Goal: Task Accomplishment & Management: Manage account settings

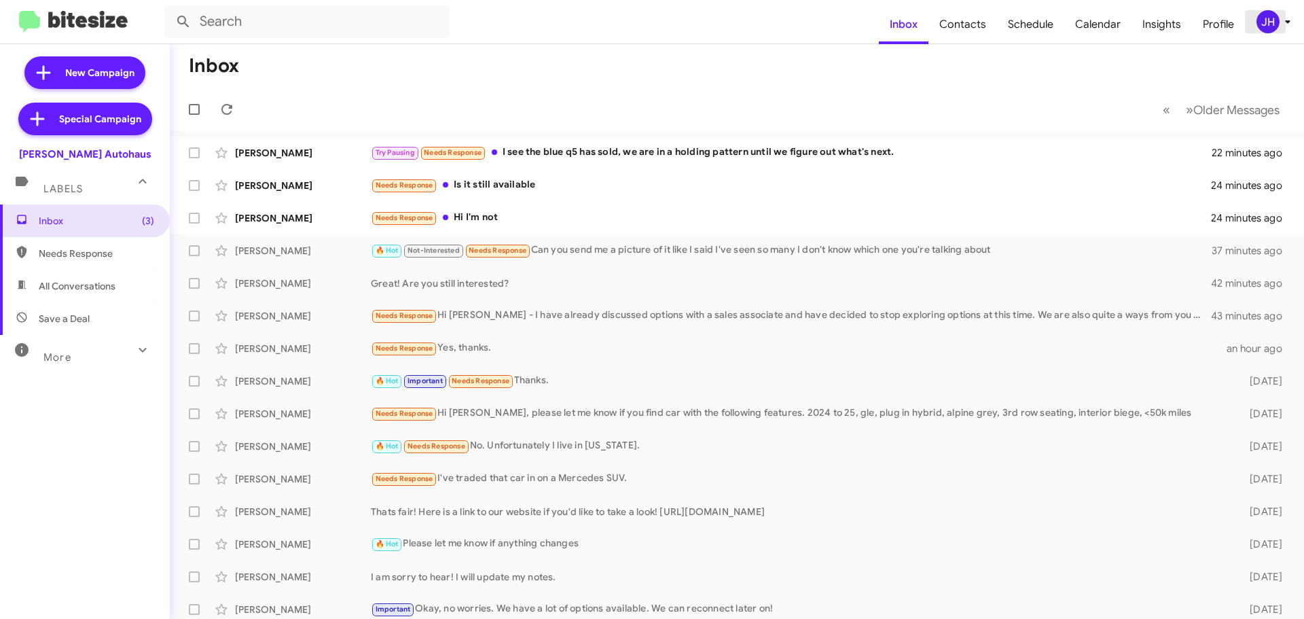
click at [1275, 12] on div "JH" at bounding box center [1268, 21] width 23 height 23
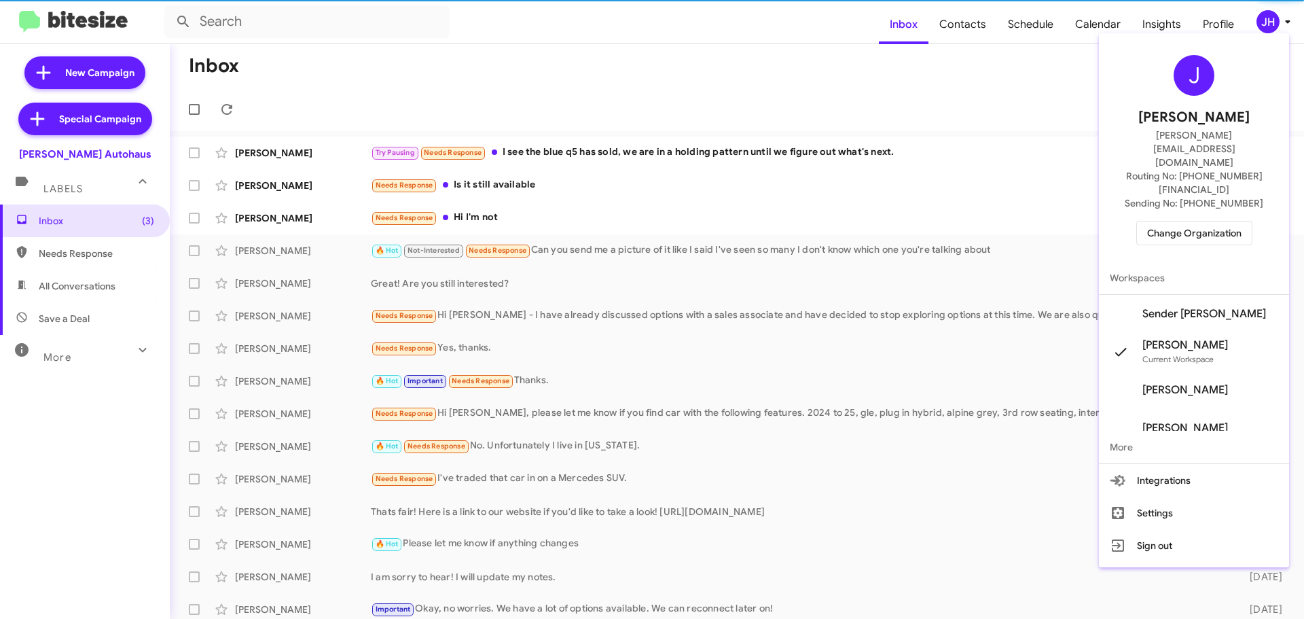
click at [1226, 177] on div "J Jacob Henry jacob@bitesize.co Routing No: +1 (419) 273-9792 Sending No: +1 (4…" at bounding box center [1194, 150] width 190 height 223
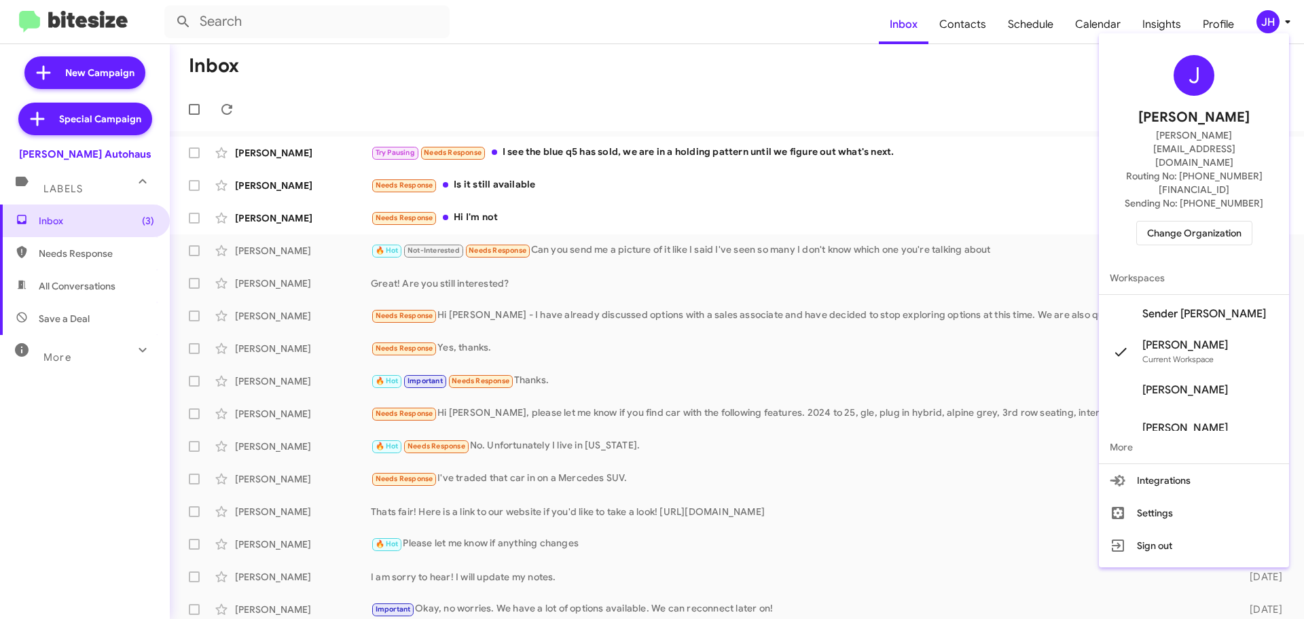
click at [1211, 221] on span "Change Organization" at bounding box center [1194, 232] width 94 height 23
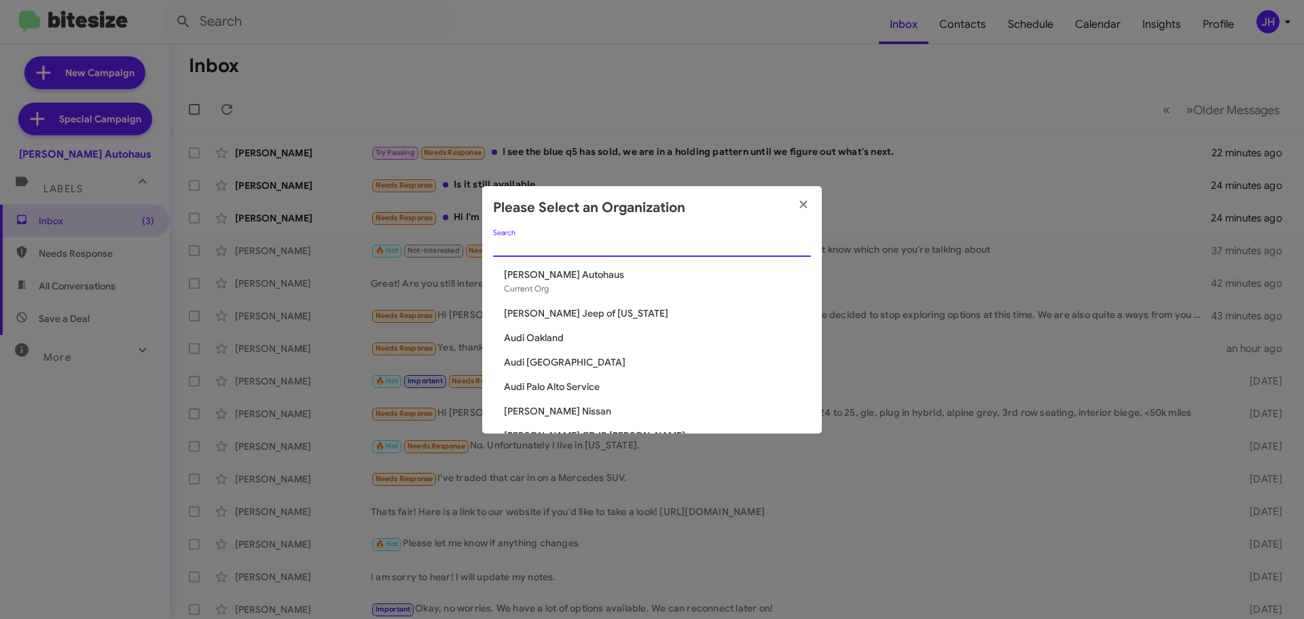
click at [539, 244] on input "Search" at bounding box center [652, 246] width 318 height 11
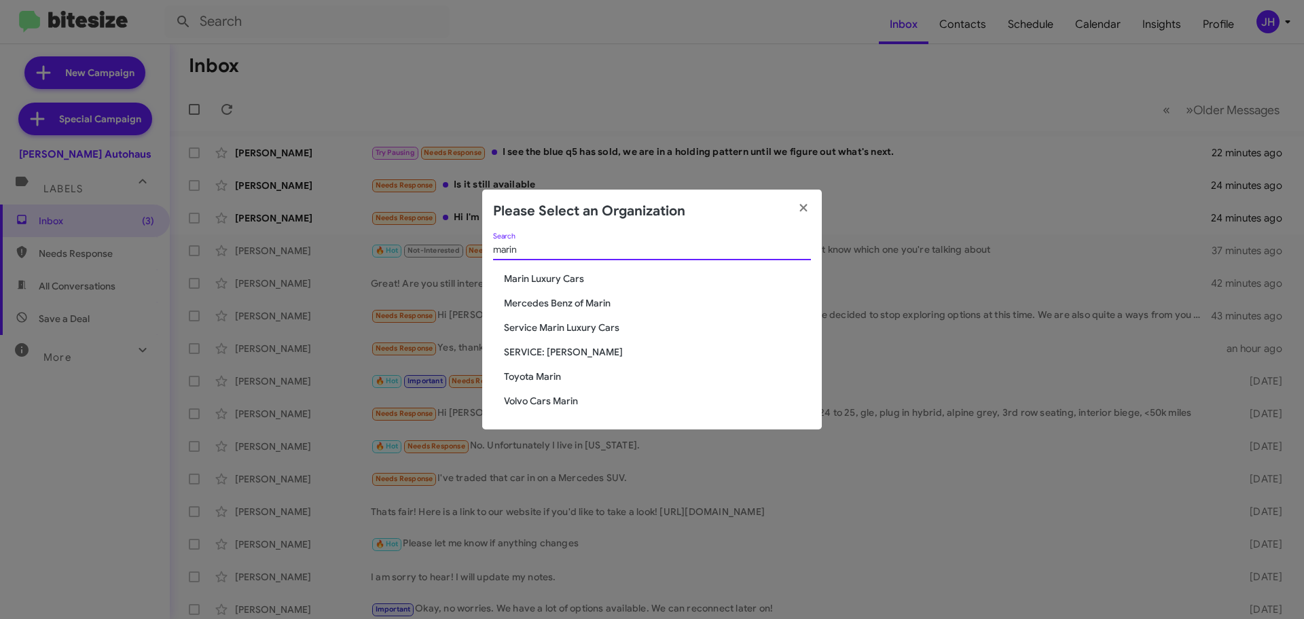
type input "marin"
click at [544, 385] on div "marin Search Marin Luxury Cars Mercedes Benz of Marin Service Marin Luxury Cars…" at bounding box center [652, 331] width 340 height 196
click at [544, 378] on span "Toyota Marin" at bounding box center [657, 377] width 307 height 14
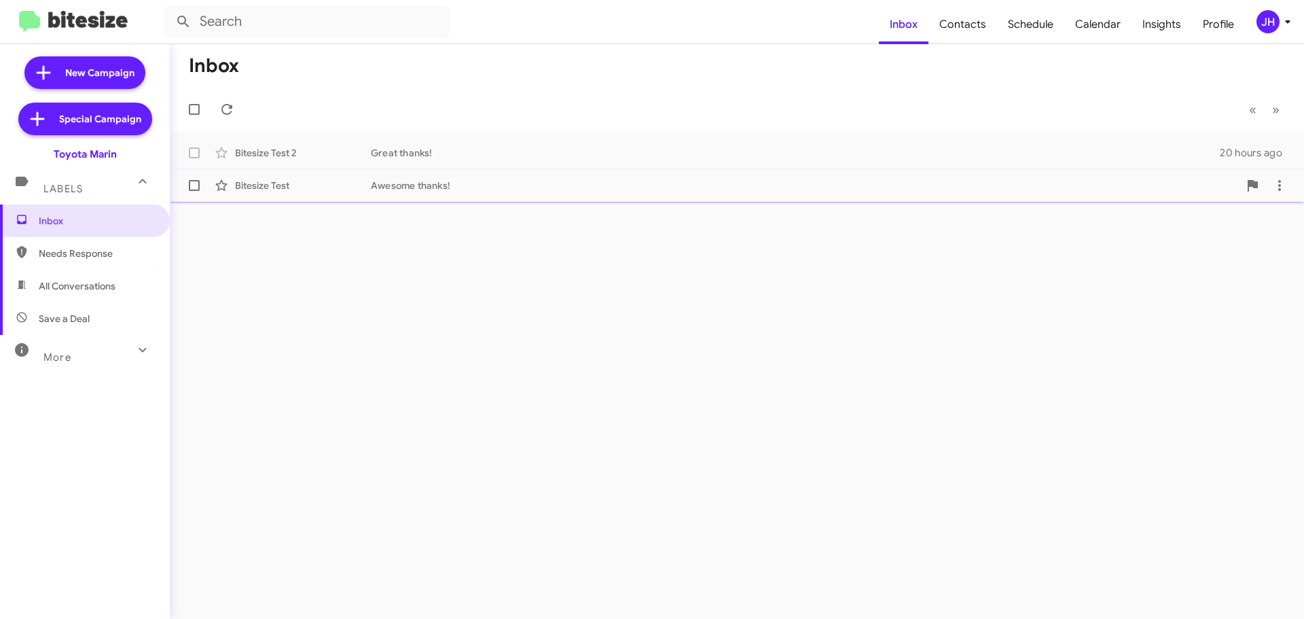
click at [541, 196] on div "Bitesize Test Awesome thanks! 20 hours ago" at bounding box center [737, 185] width 1113 height 27
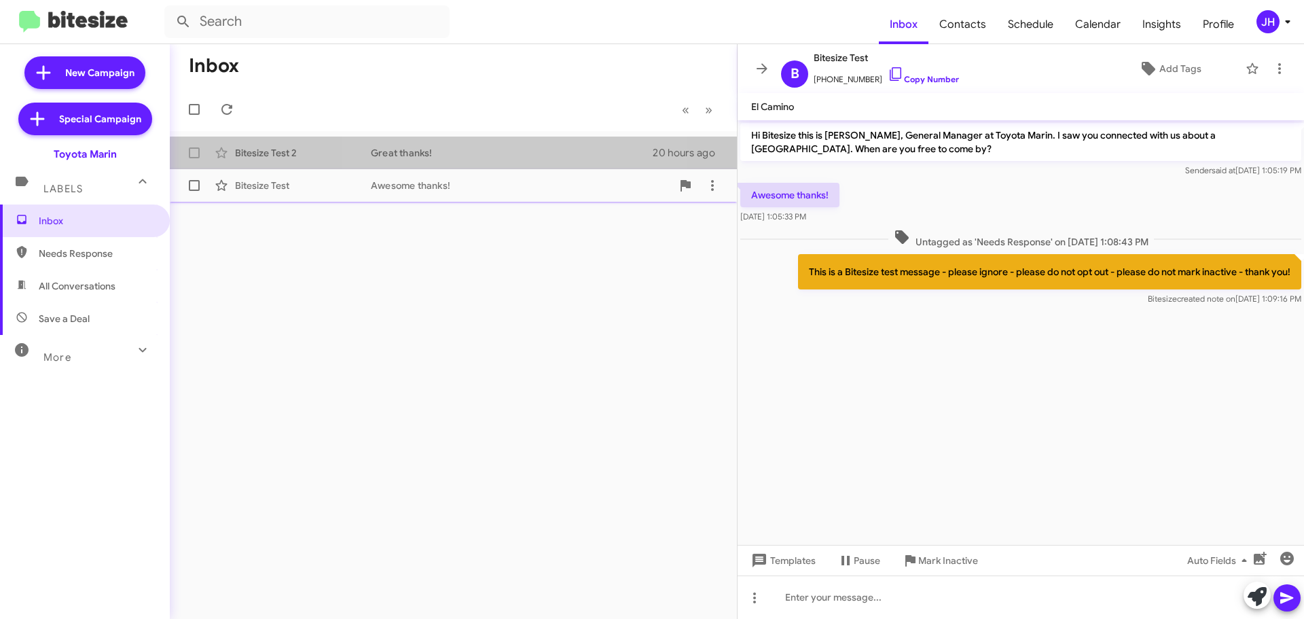
drag, startPoint x: 496, startPoint y: 162, endPoint x: 495, endPoint y: 174, distance: 12.3
click at [495, 174] on mat-action-list "Bitesize Test 2 Great thanks! 20 hours ago Bitesize Test Awesome thanks! 20 hou…" at bounding box center [453, 166] width 567 height 71
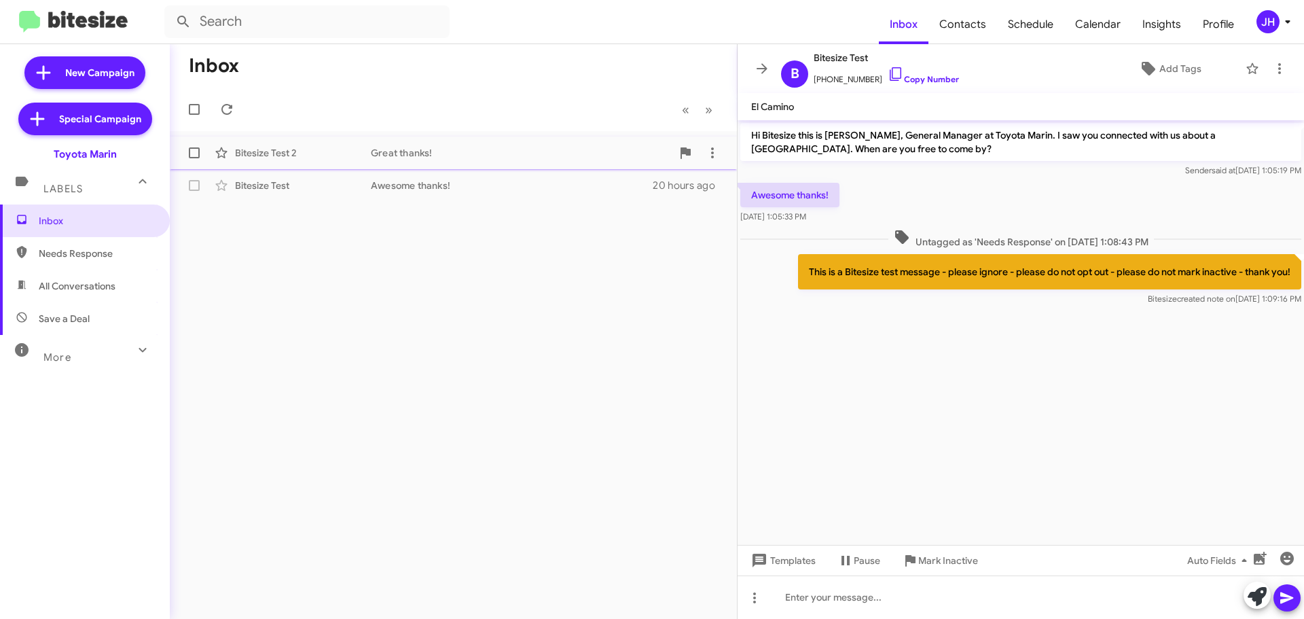
click at [503, 156] on div "Great thanks!" at bounding box center [521, 153] width 301 height 14
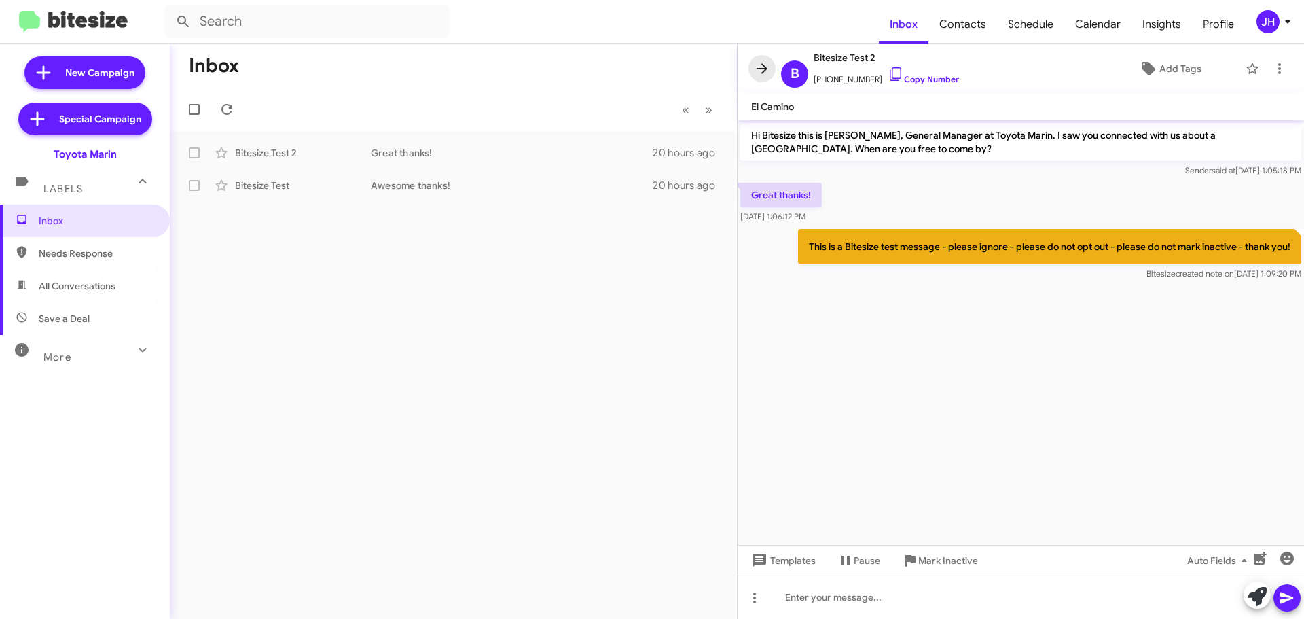
click at [764, 73] on icon at bounding box center [762, 68] width 16 height 16
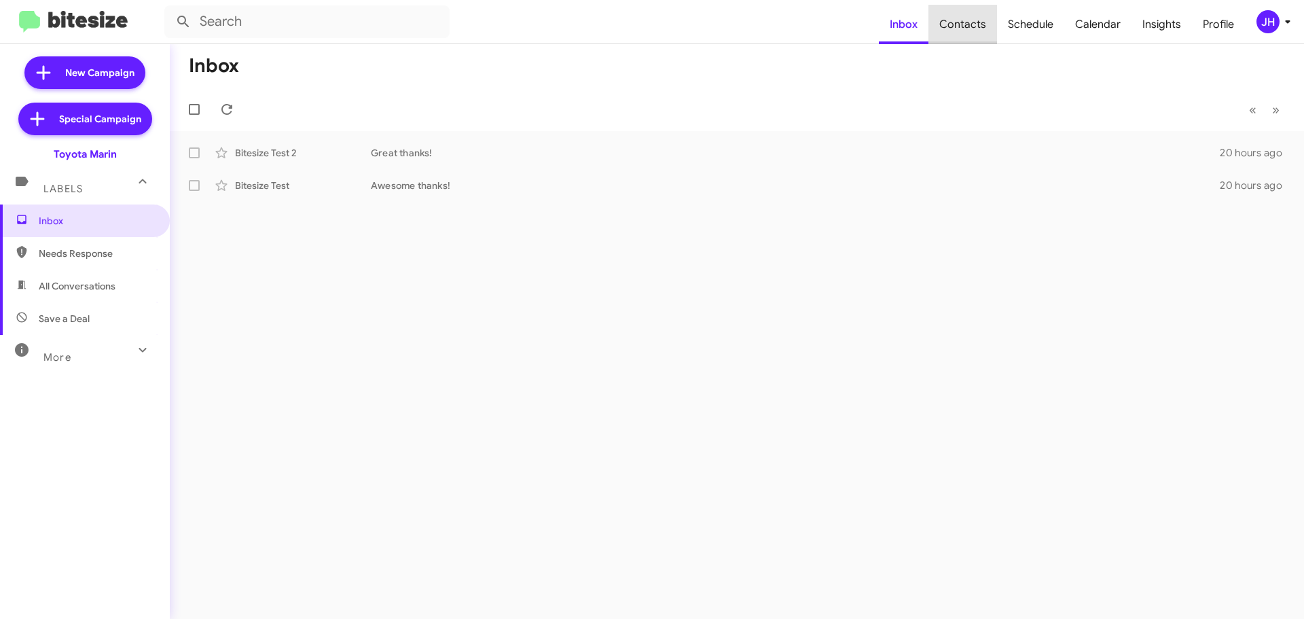
click at [989, 28] on span "Contacts" at bounding box center [963, 24] width 69 height 39
type input "in:groups"
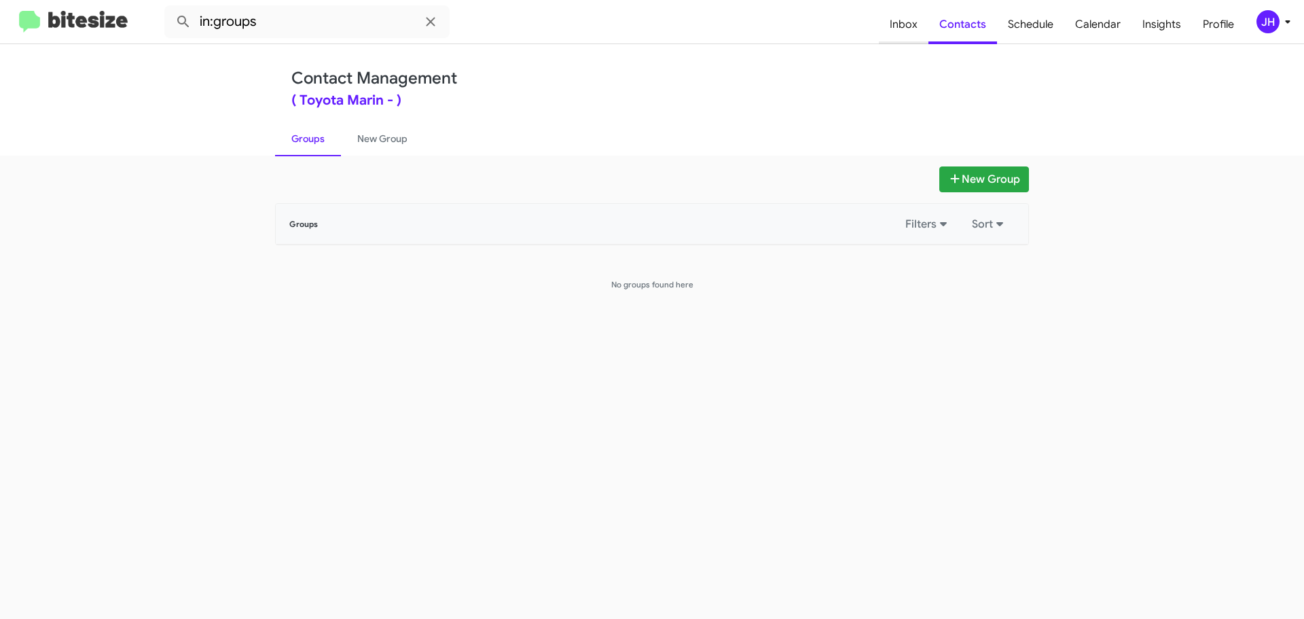
click at [914, 31] on span "Inbox" at bounding box center [904, 24] width 50 height 39
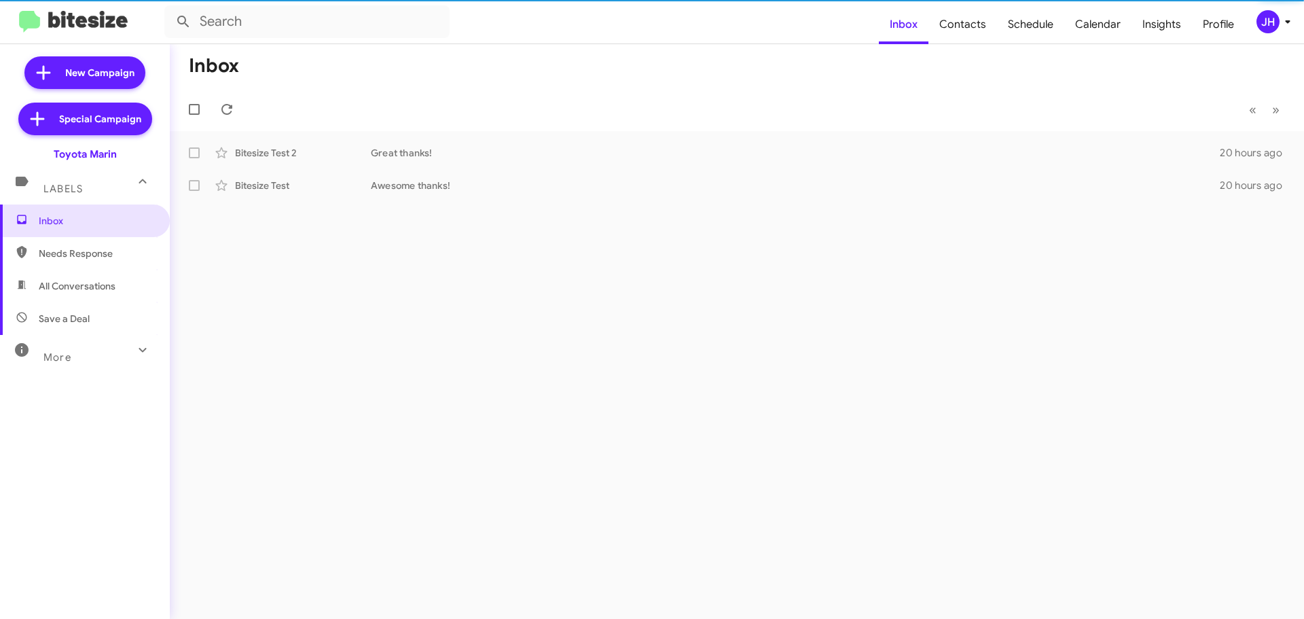
click at [1274, 29] on div "JH" at bounding box center [1268, 21] width 23 height 23
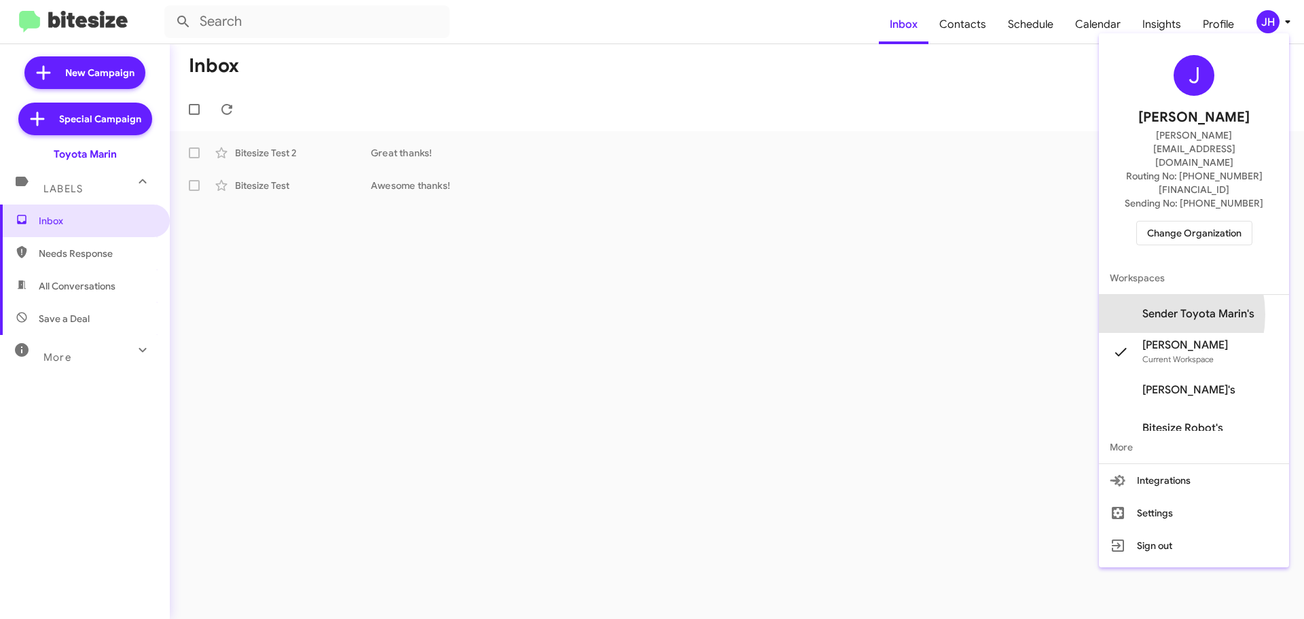
click at [1155, 295] on span "Sender Toyota Marin's" at bounding box center [1194, 314] width 190 height 38
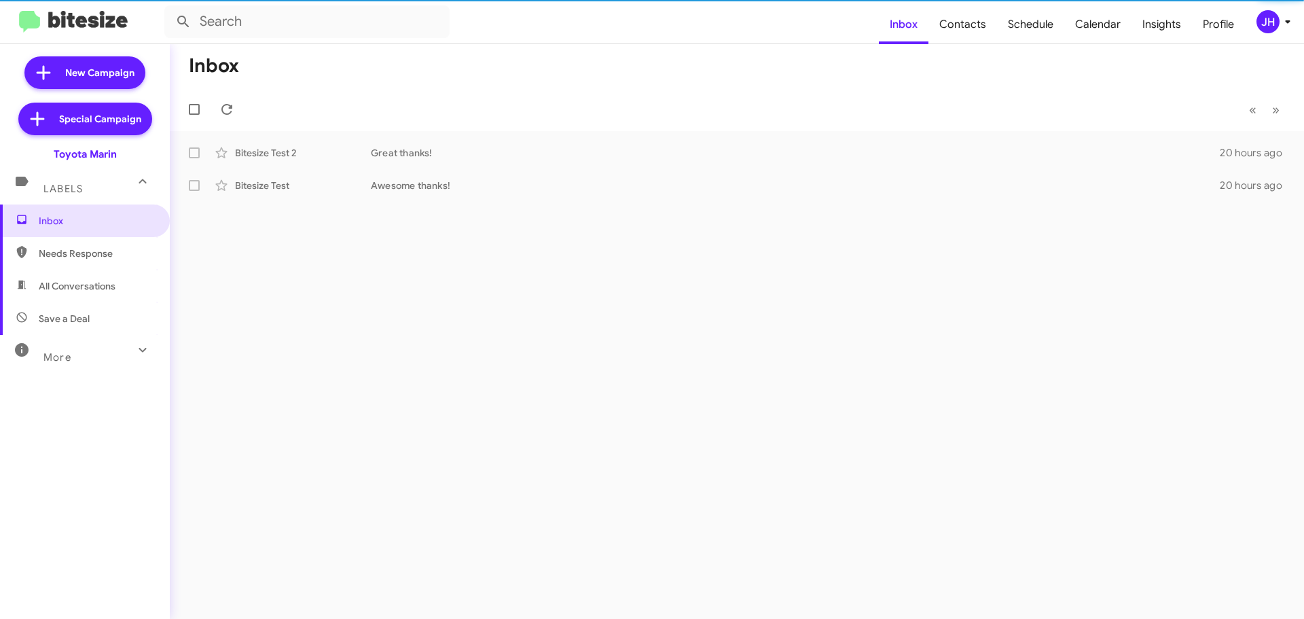
click at [970, 29] on span "Contacts" at bounding box center [963, 24] width 69 height 39
type input "in:groups"
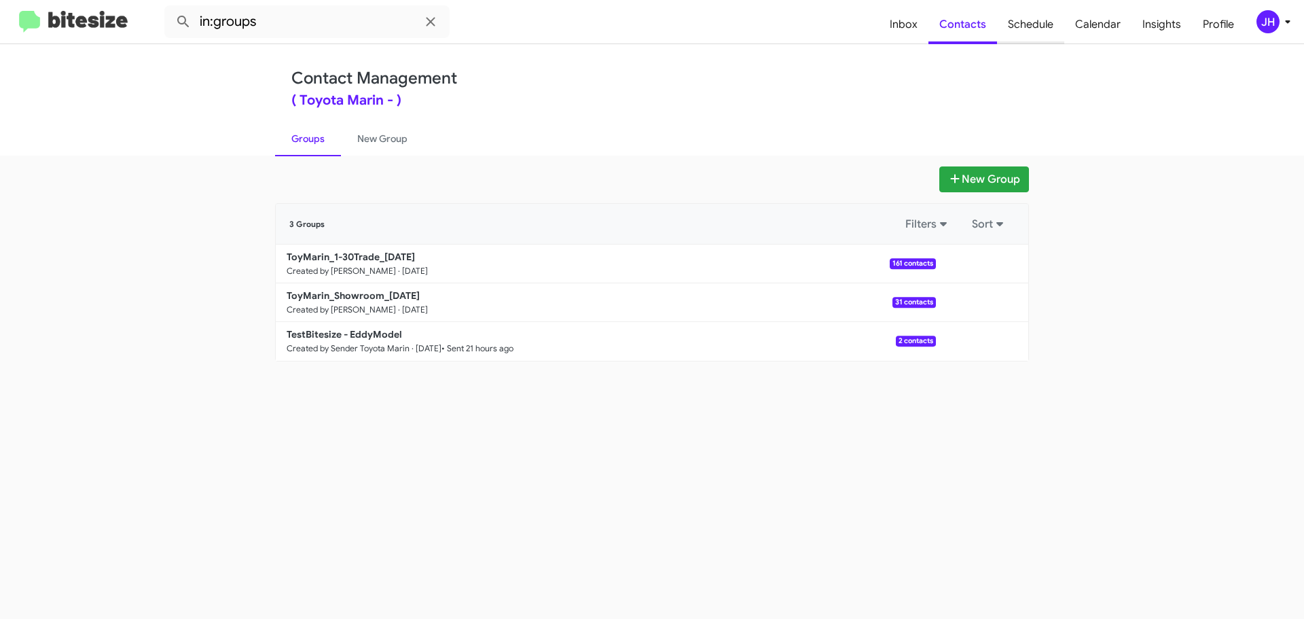
click at [1063, 20] on span "Schedule" at bounding box center [1030, 24] width 67 height 39
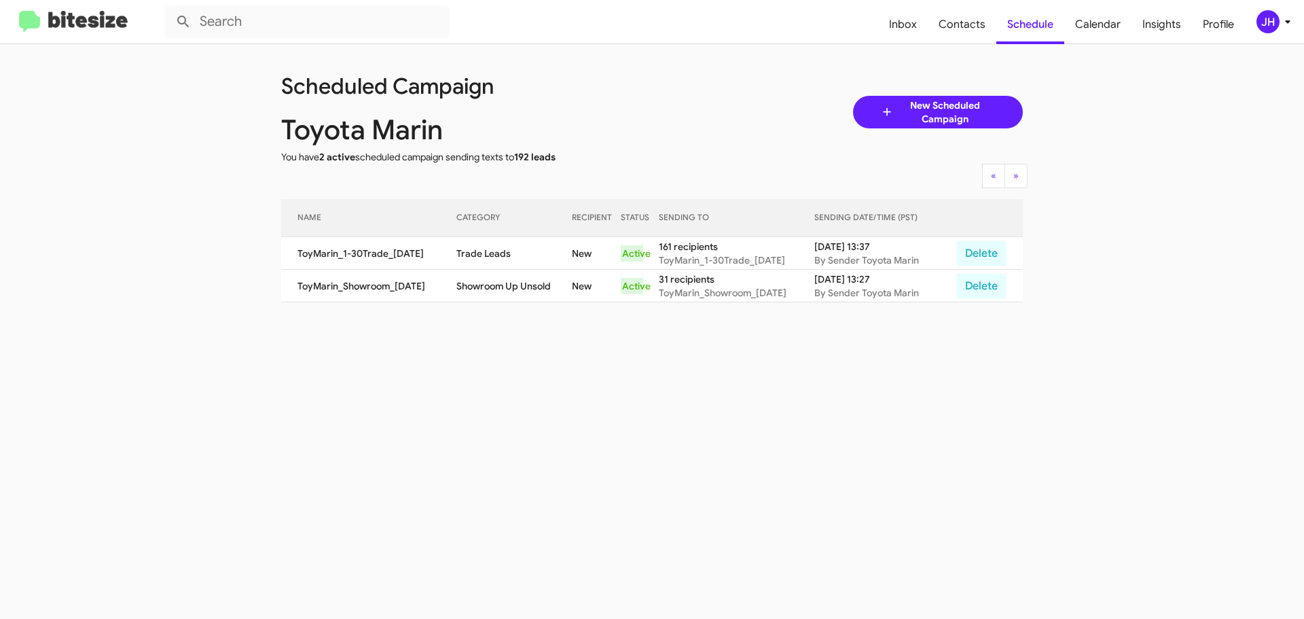
click at [1274, 23] on div "JH" at bounding box center [1268, 21] width 23 height 23
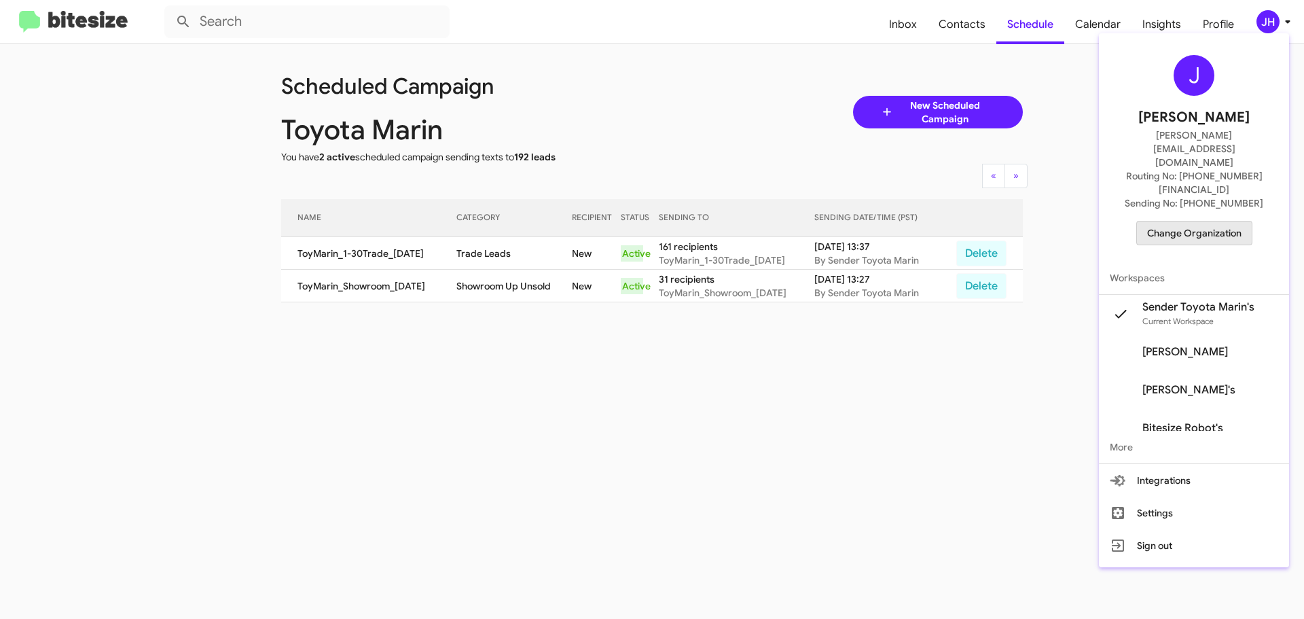
click at [1212, 221] on span "Change Organization" at bounding box center [1194, 232] width 94 height 23
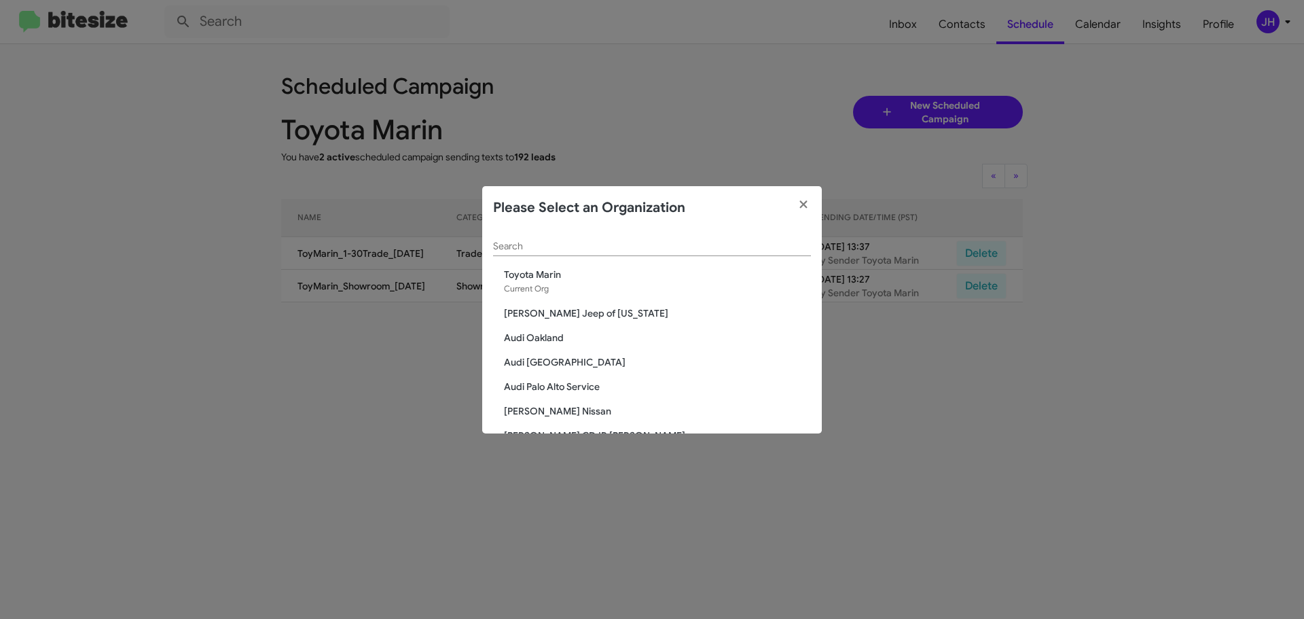
click at [537, 242] on input "Search" at bounding box center [652, 246] width 318 height 11
click at [567, 315] on span "[PERSON_NAME] Jeep of [US_STATE]" at bounding box center [657, 313] width 307 height 14
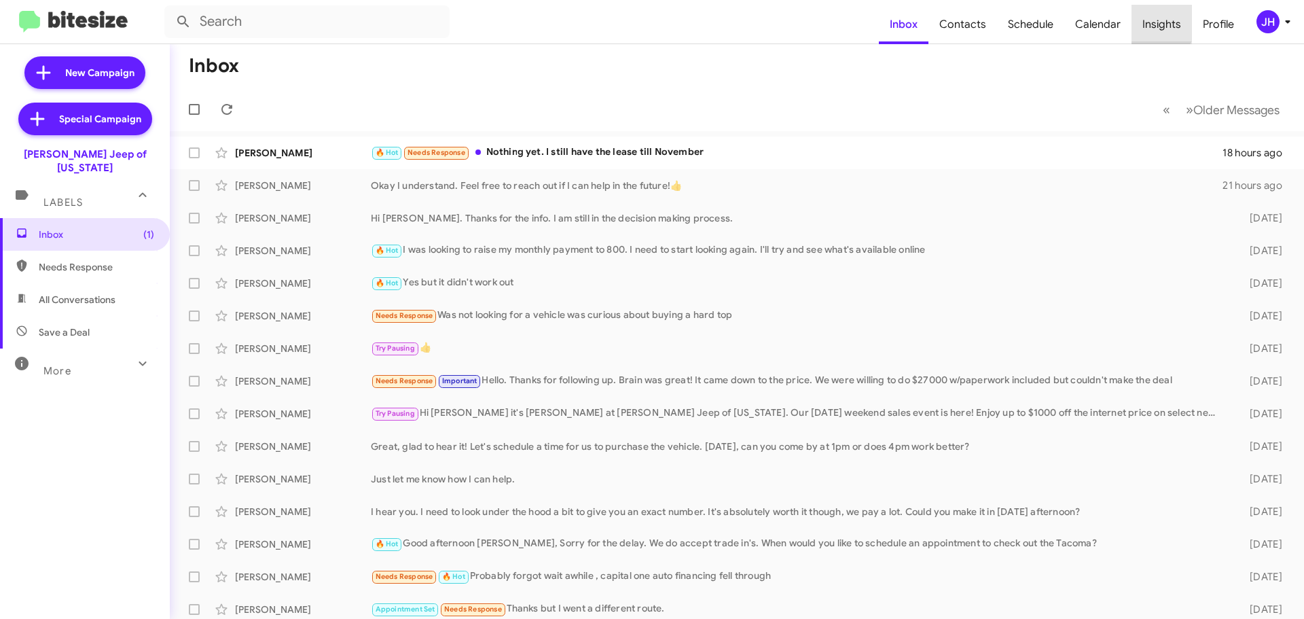
click at [1158, 20] on span "Insights" at bounding box center [1162, 24] width 60 height 39
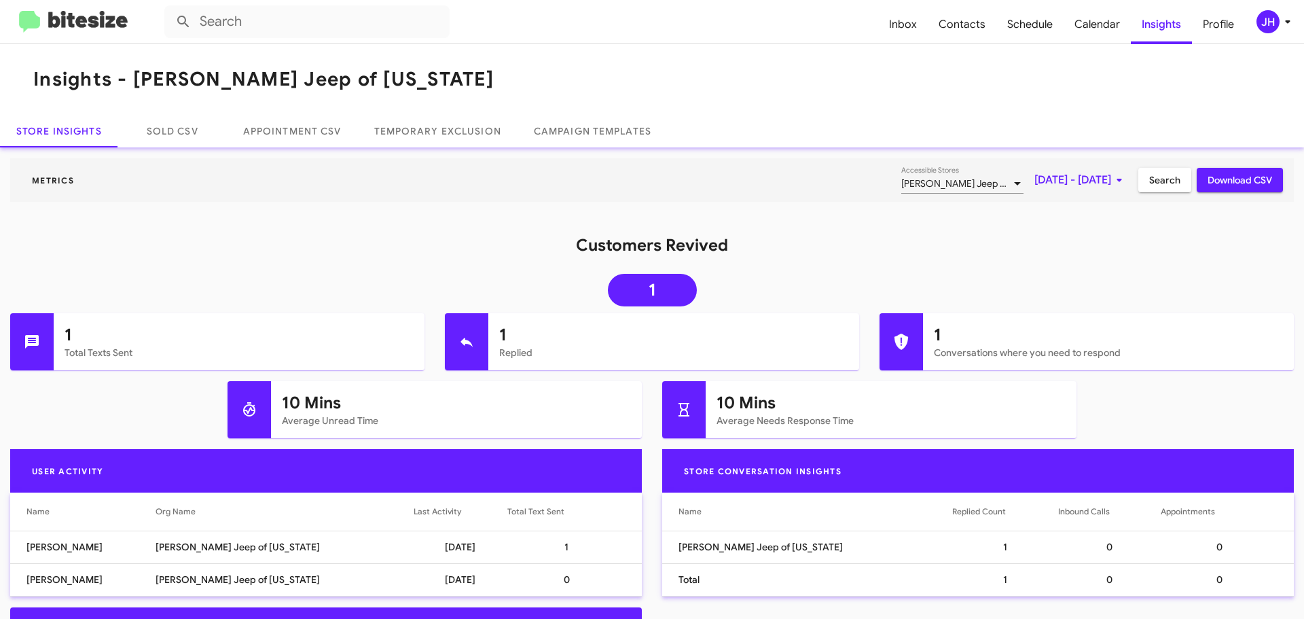
click at [1035, 174] on span "[DATE] - [DATE]" at bounding box center [1081, 180] width 93 height 24
click at [1082, 234] on button "Previous month" at bounding box center [1084, 226] width 27 height 27
click at [980, 397] on div "25" at bounding box center [973, 396] width 24 height 24
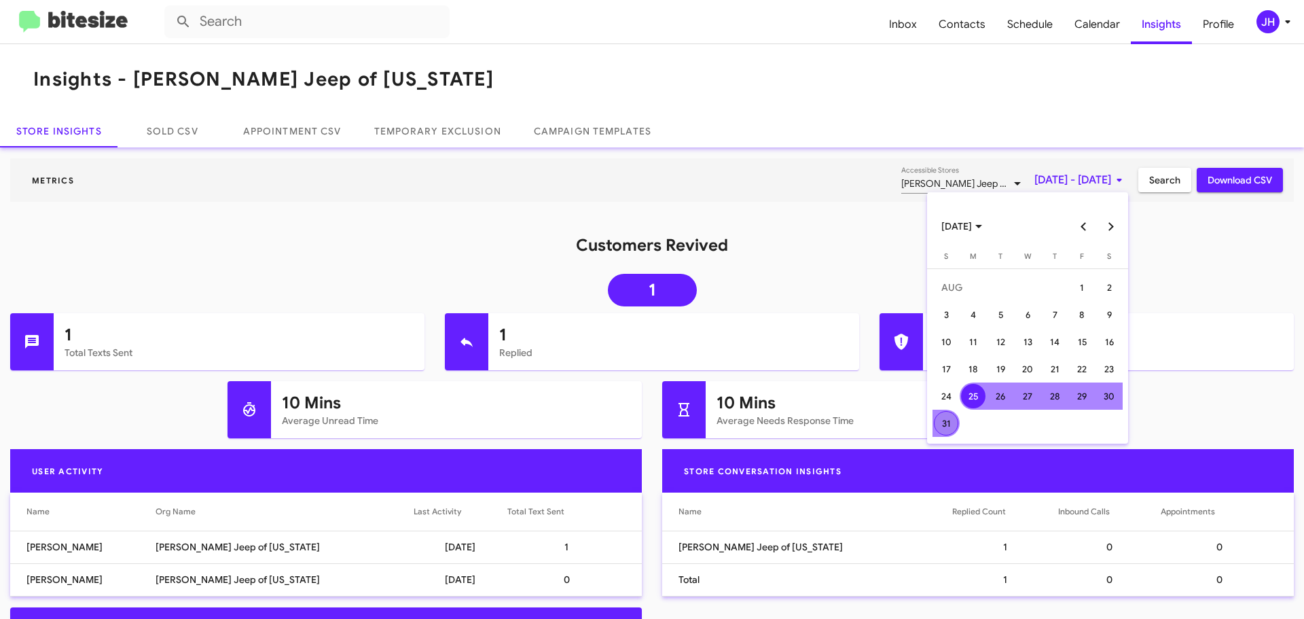
click at [951, 423] on div "31" at bounding box center [946, 423] width 24 height 24
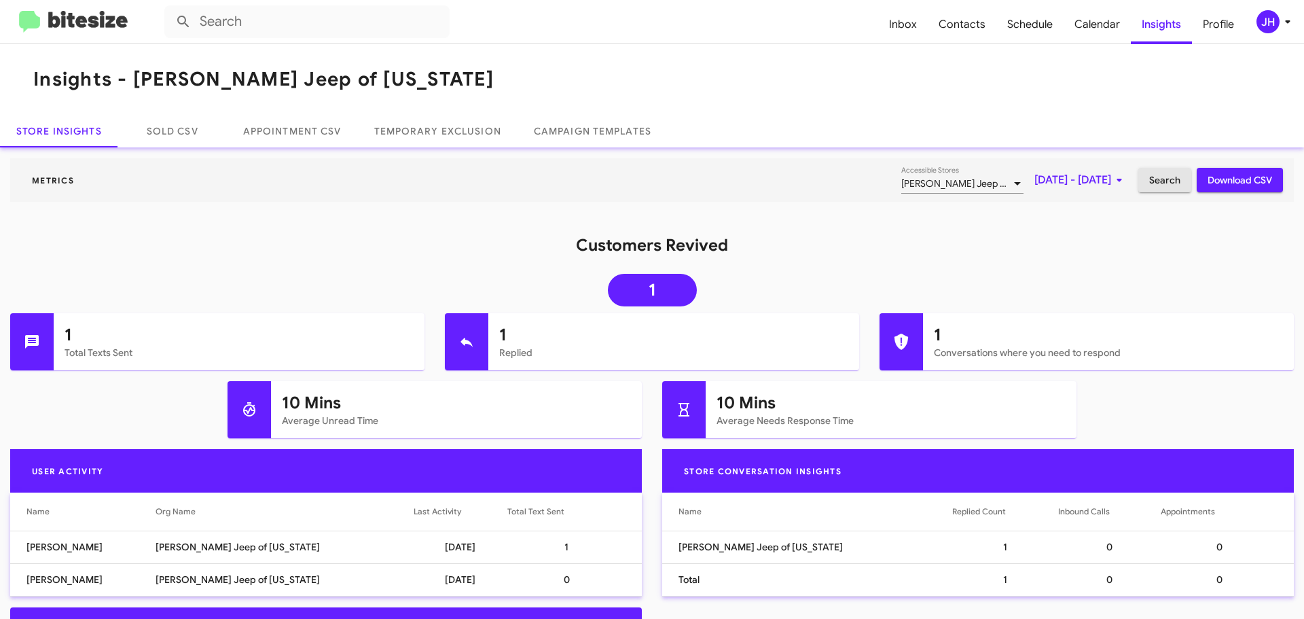
click at [1164, 178] on span "Search" at bounding box center [1165, 180] width 31 height 24
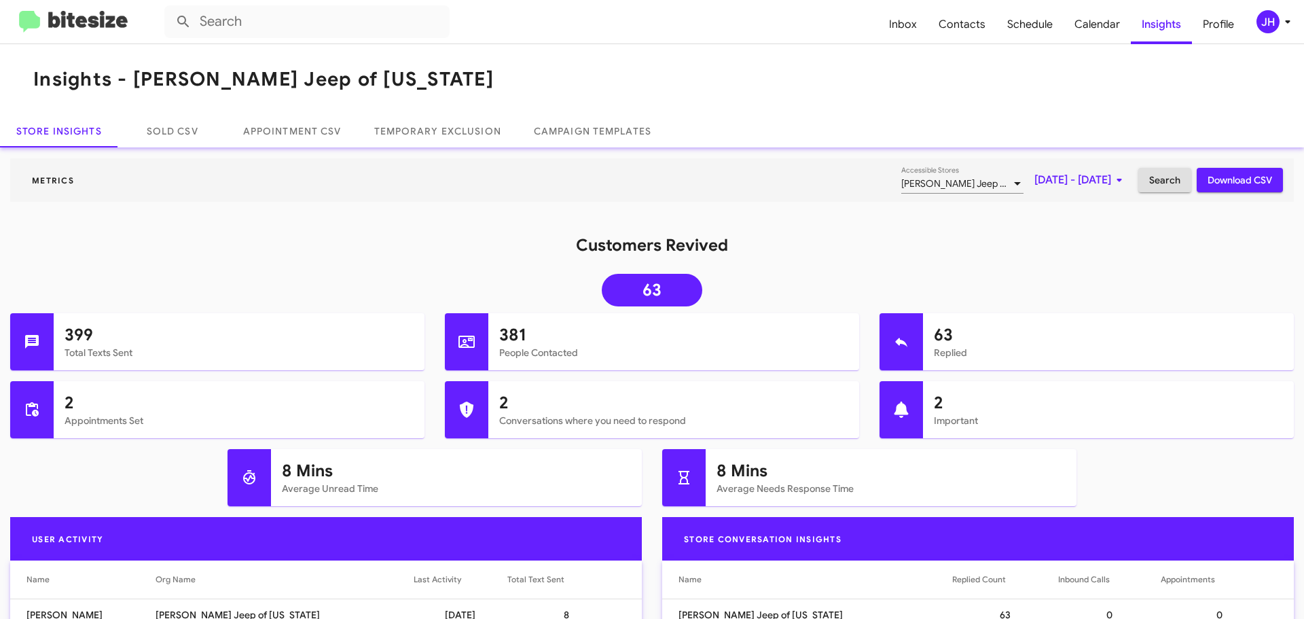
click at [1210, 181] on span "Download CSV" at bounding box center [1240, 180] width 65 height 24
click at [973, 19] on span "Contacts" at bounding box center [962, 24] width 69 height 39
type input "in:groups"
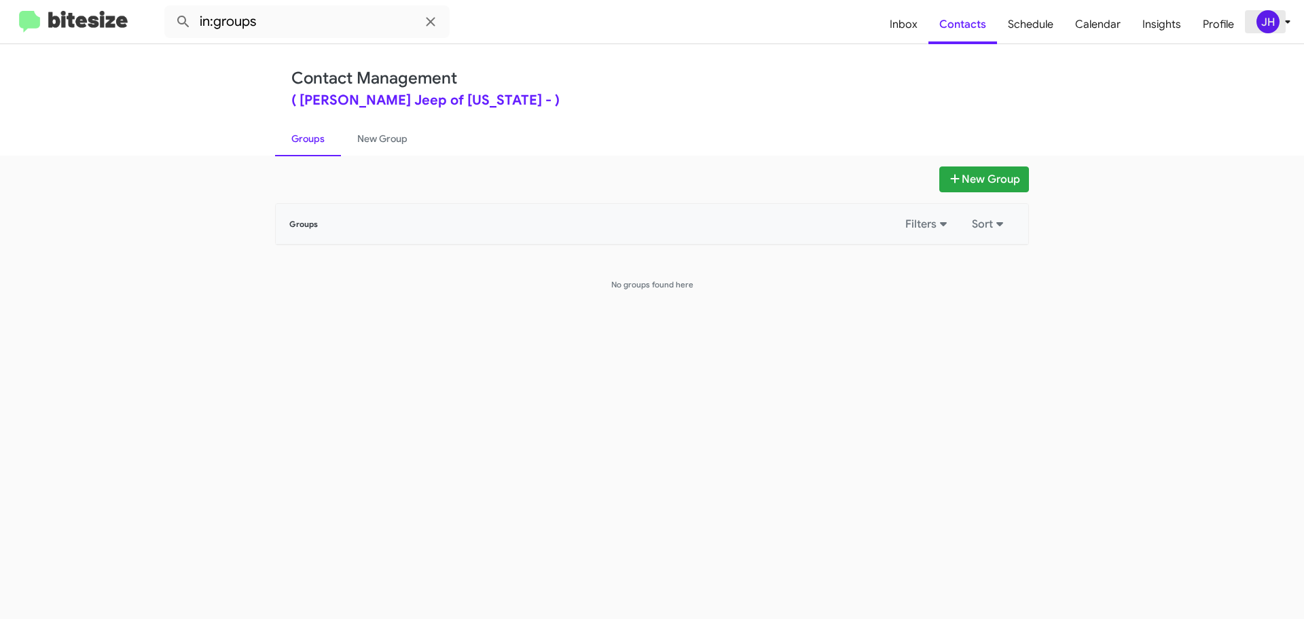
click at [1257, 32] on span "JH" at bounding box center [1276, 21] width 41 height 23
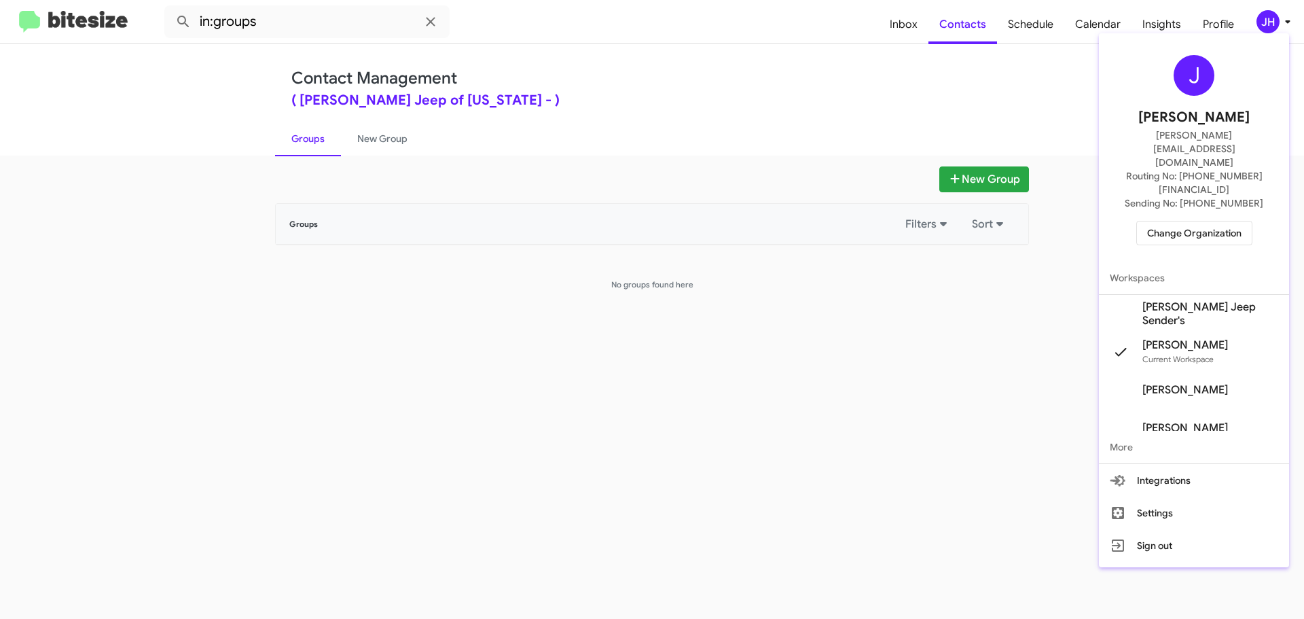
click at [1217, 300] on span "Adams Jeep Sender's" at bounding box center [1211, 313] width 136 height 27
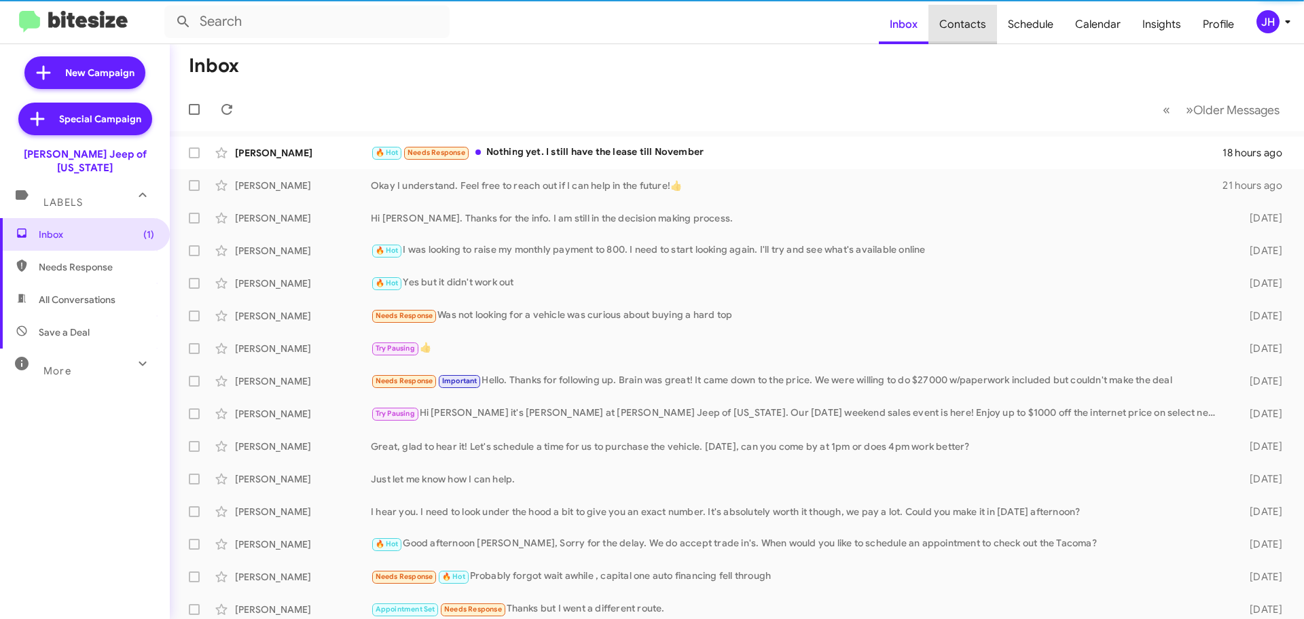
click at [976, 26] on span "Contacts" at bounding box center [963, 24] width 69 height 39
type input "in:groups"
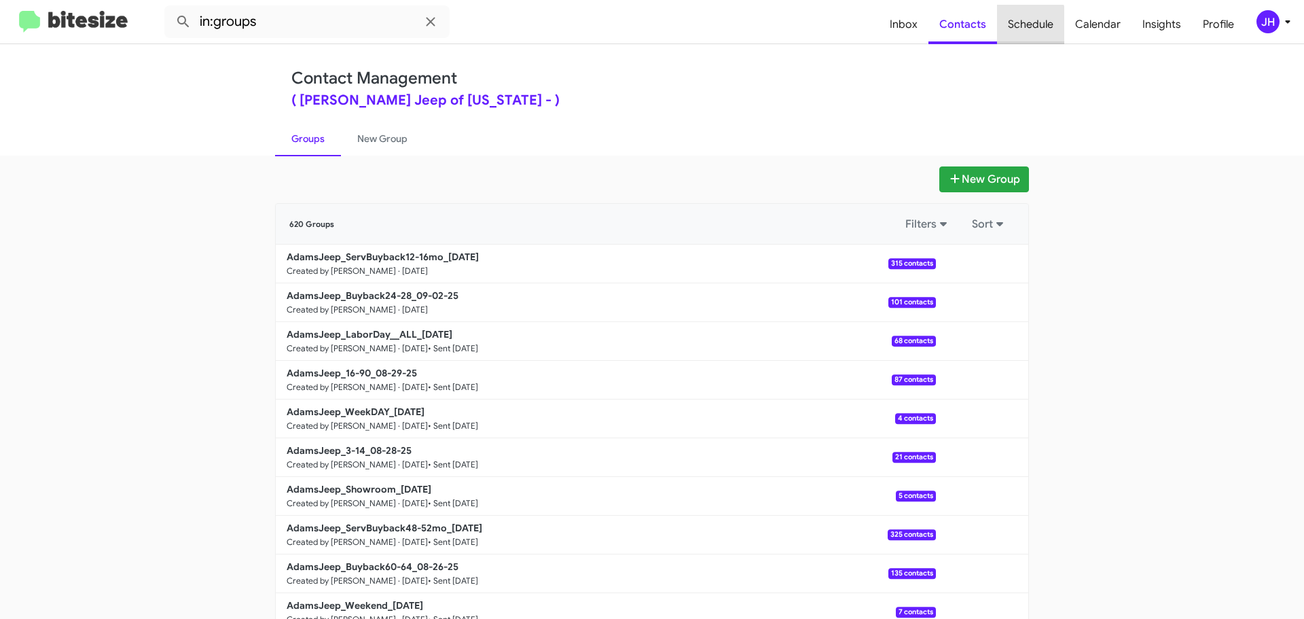
click at [1017, 30] on span "Schedule" at bounding box center [1030, 24] width 67 height 39
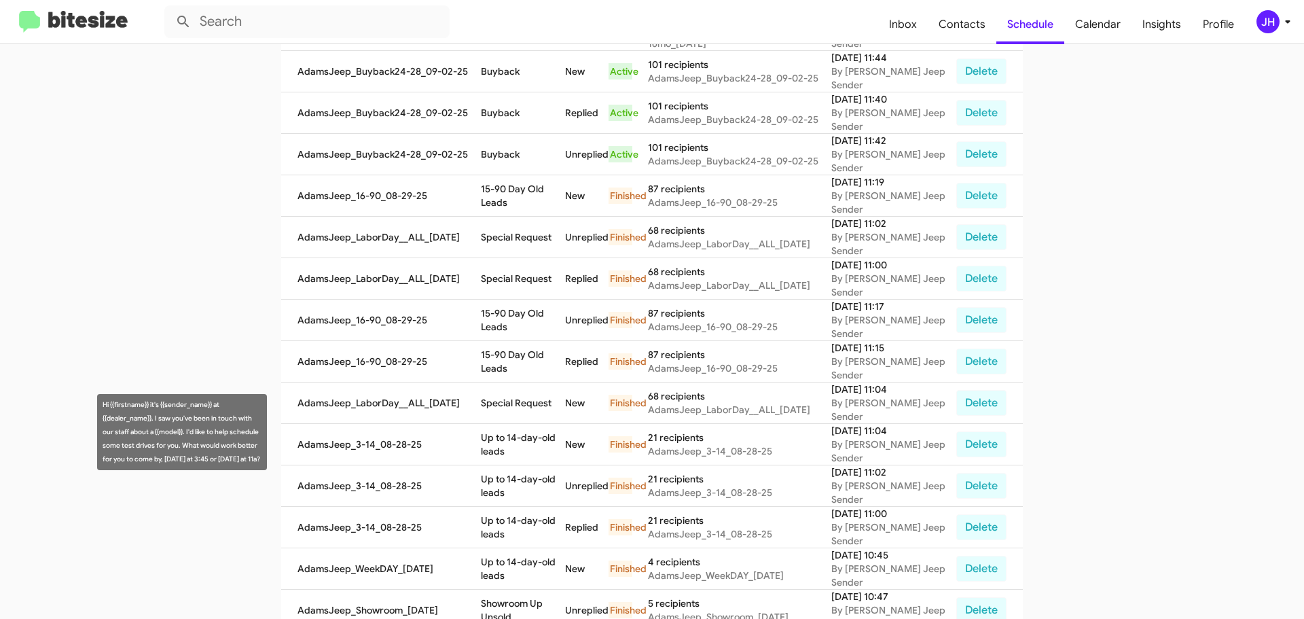
scroll to position [327, 0]
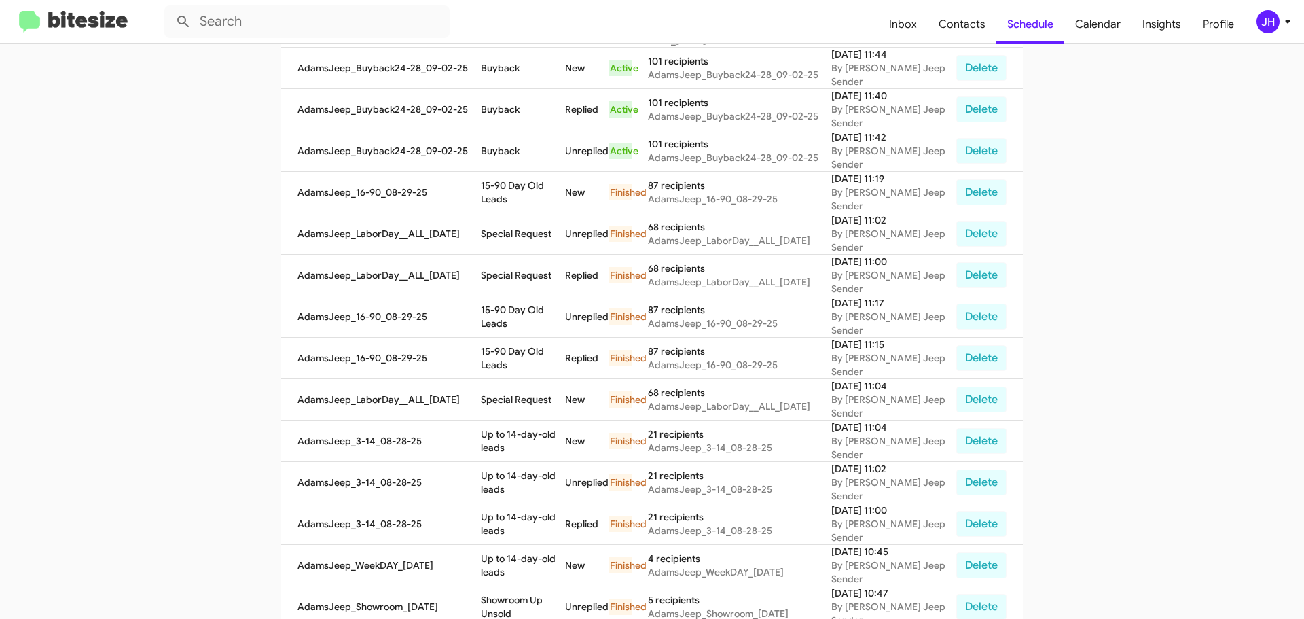
click at [1261, 31] on div "JH" at bounding box center [1268, 21] width 23 height 23
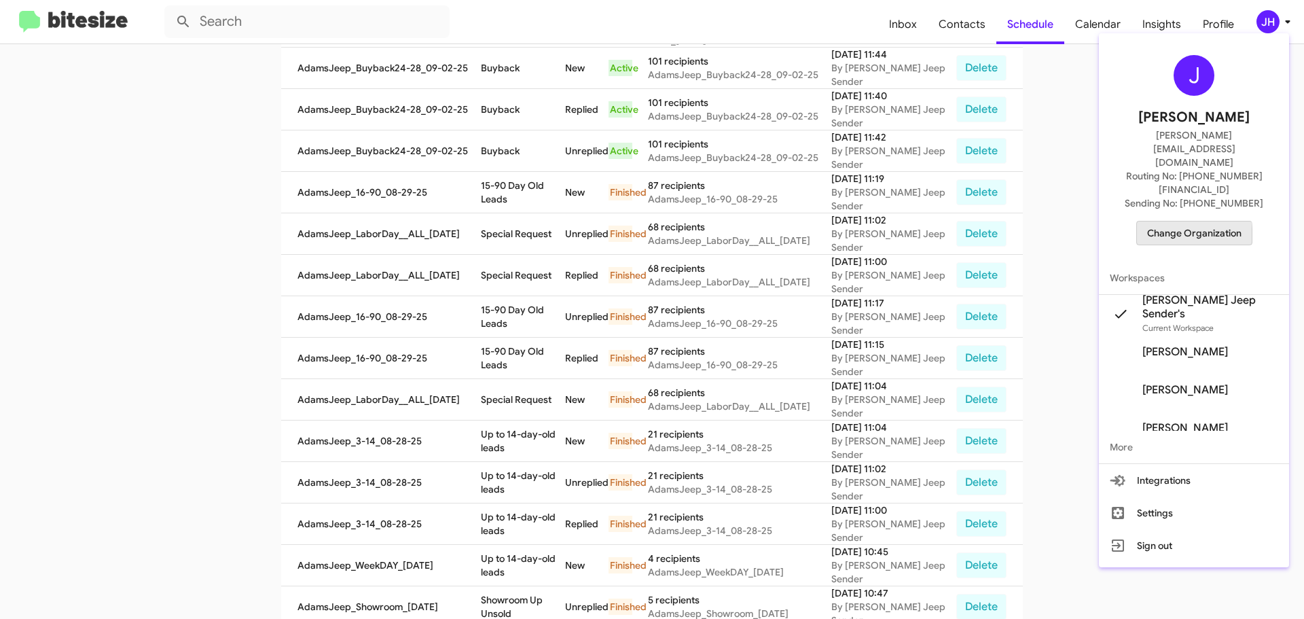
click at [1189, 221] on span "Change Organization" at bounding box center [1194, 232] width 94 height 23
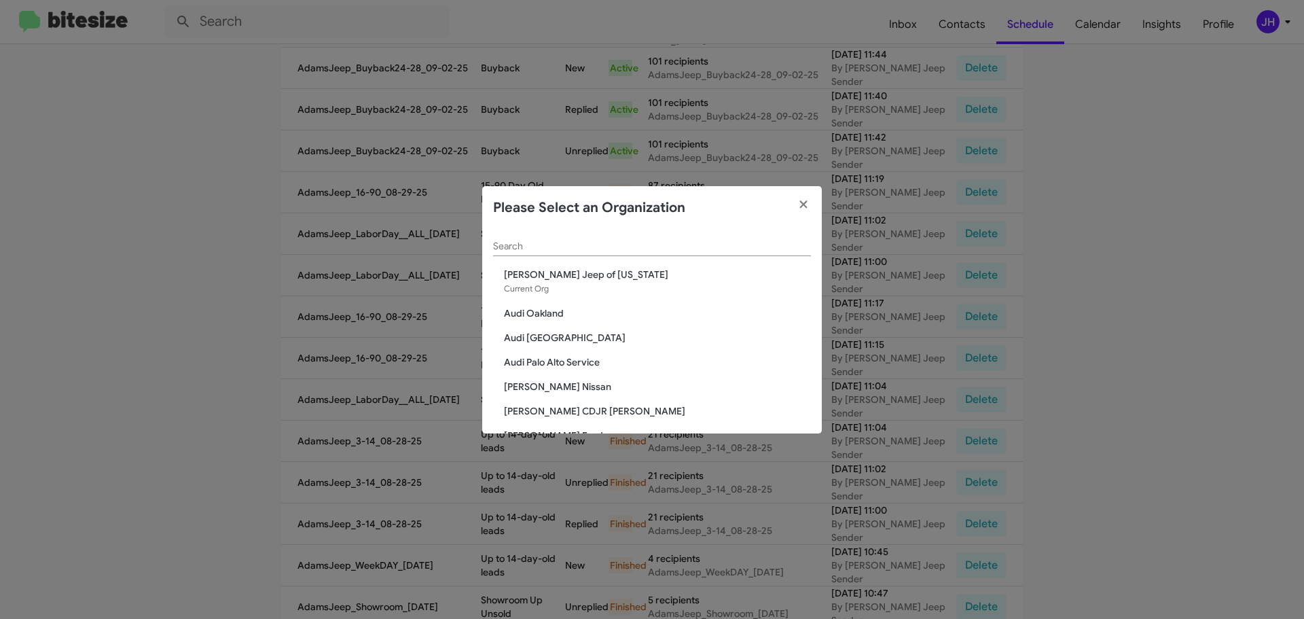
click at [536, 252] on div "Search" at bounding box center [652, 243] width 318 height 26
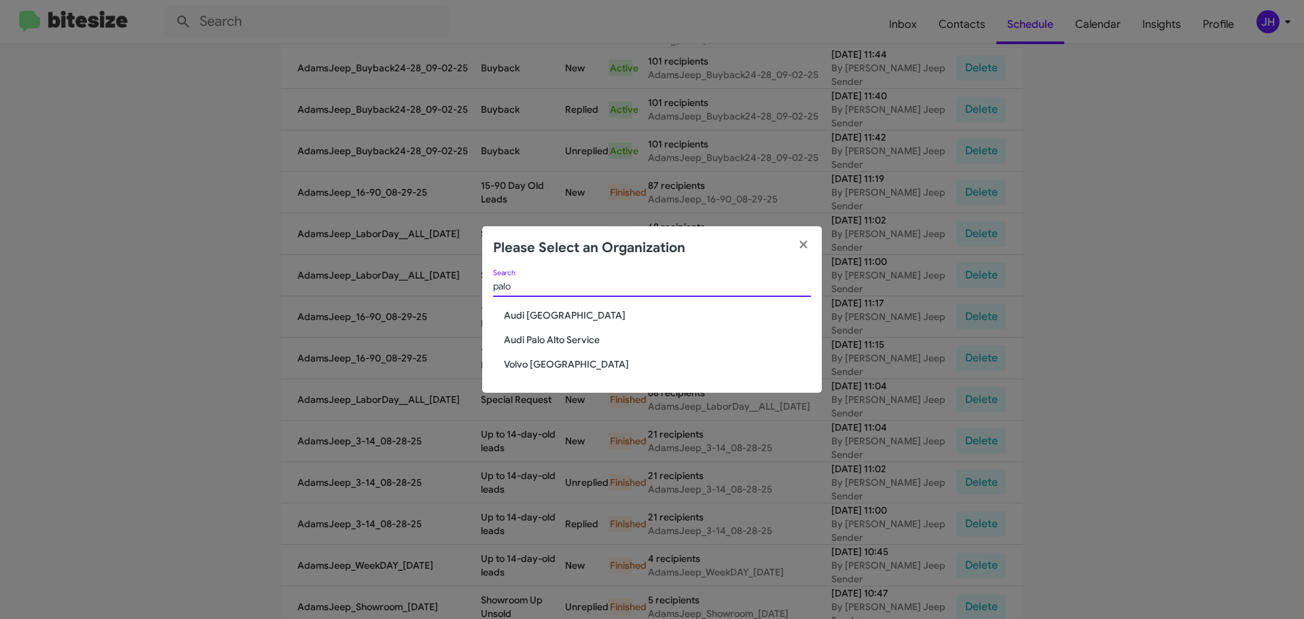
type input "palo"
click at [554, 345] on span "Audi Palo Alto Service" at bounding box center [657, 340] width 307 height 14
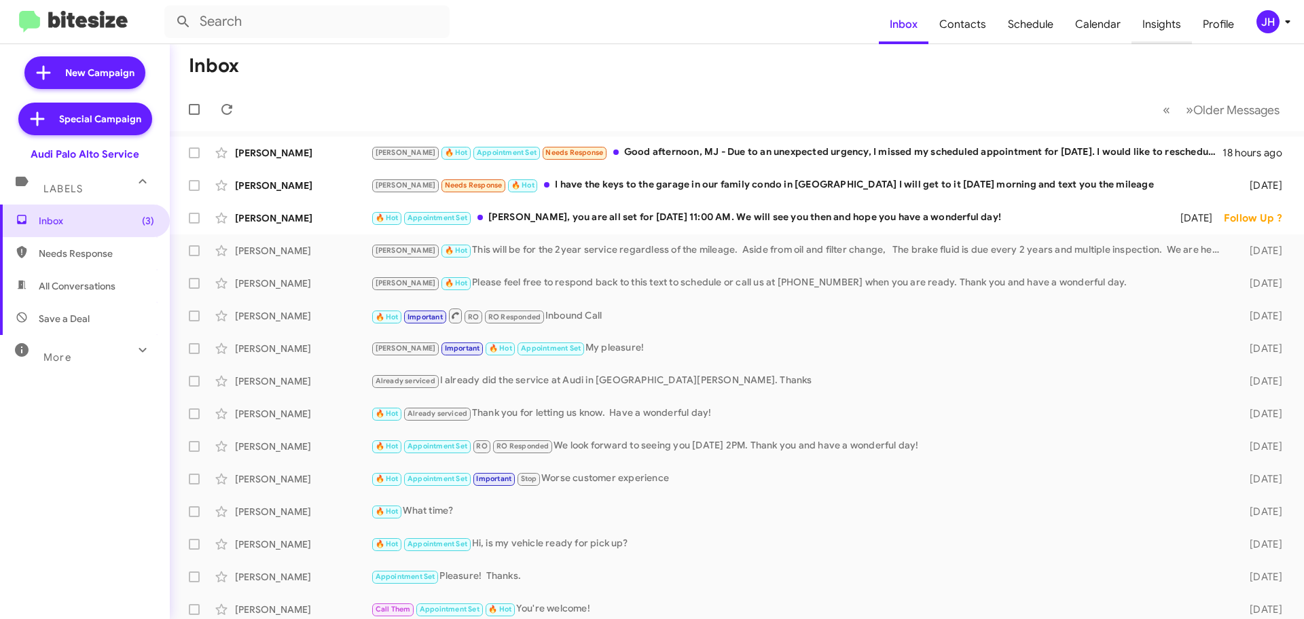
click at [1158, 22] on span "Insights" at bounding box center [1162, 24] width 60 height 39
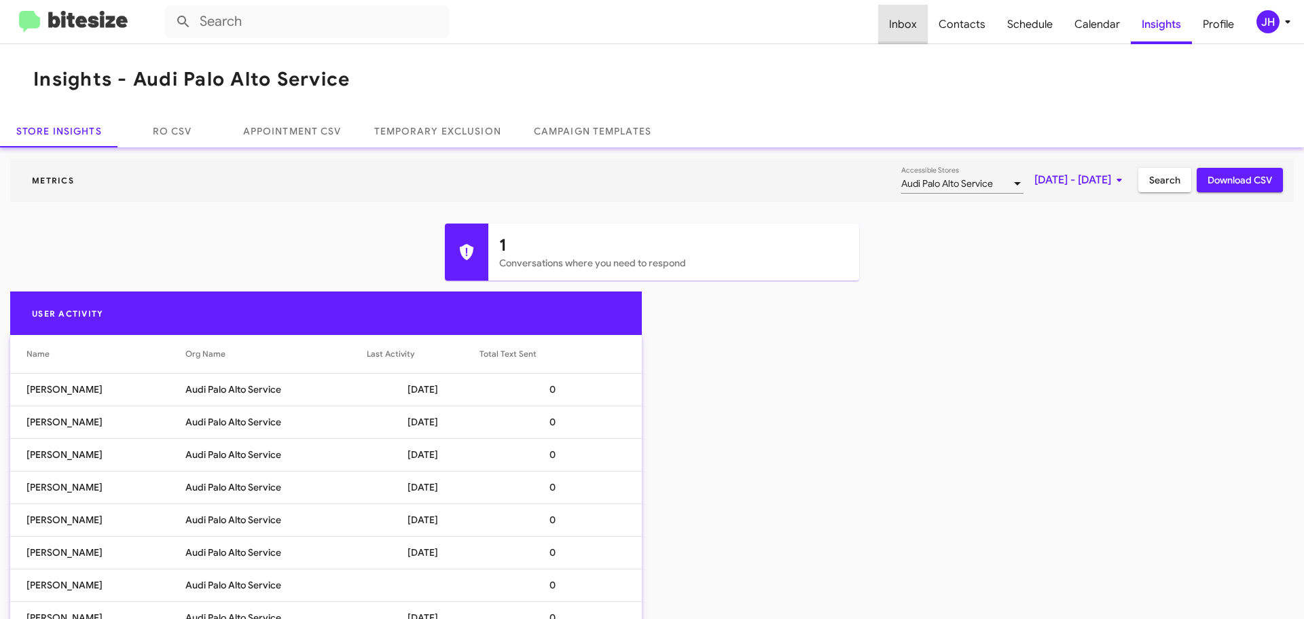
click at [927, 35] on span "Inbox" at bounding box center [903, 24] width 50 height 39
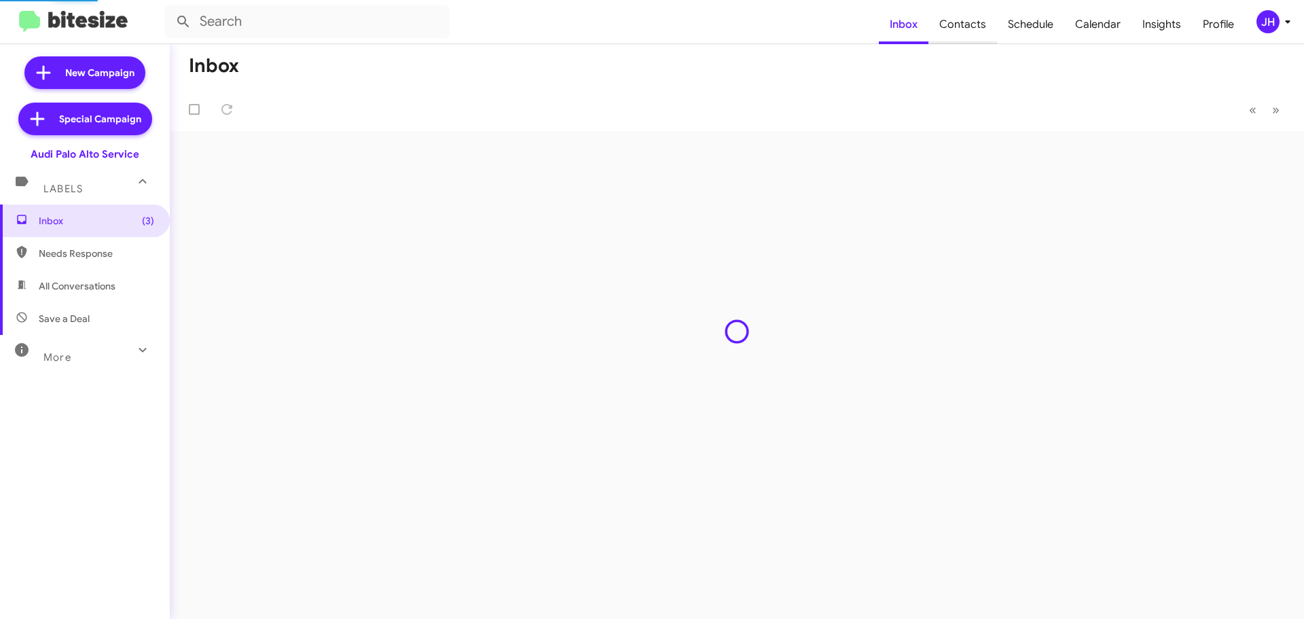
click at [965, 26] on span "Contacts" at bounding box center [963, 24] width 69 height 39
type input "in:groups"
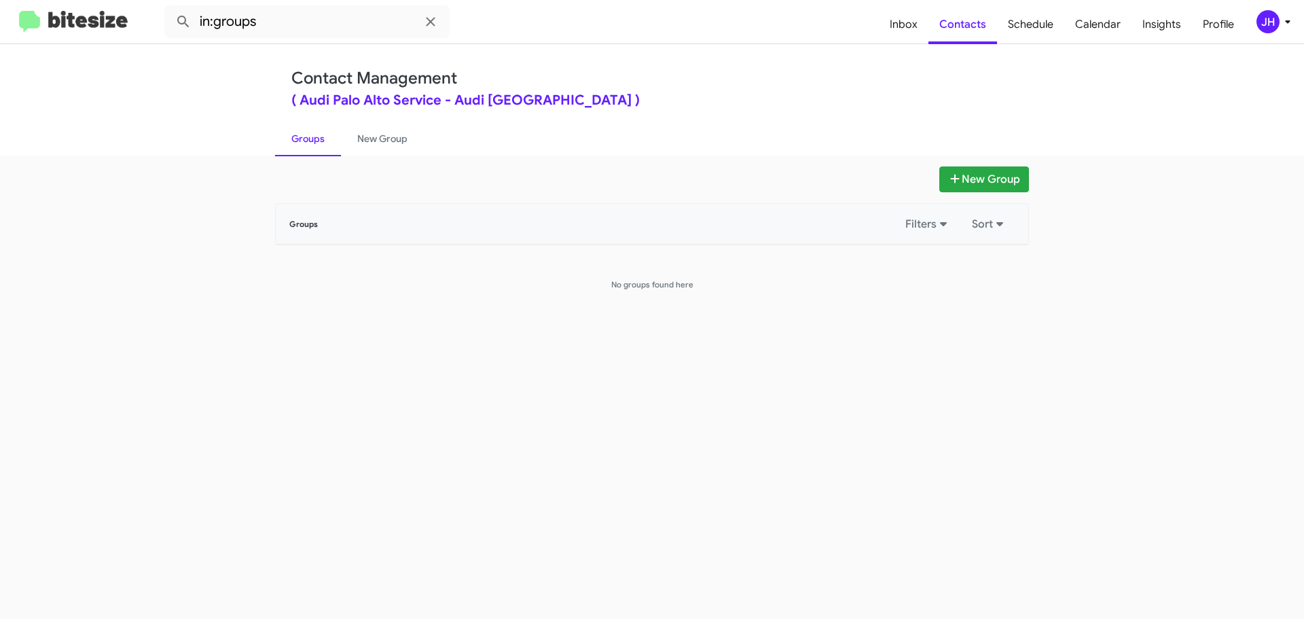
click at [1264, 27] on div "JH" at bounding box center [1268, 21] width 23 height 23
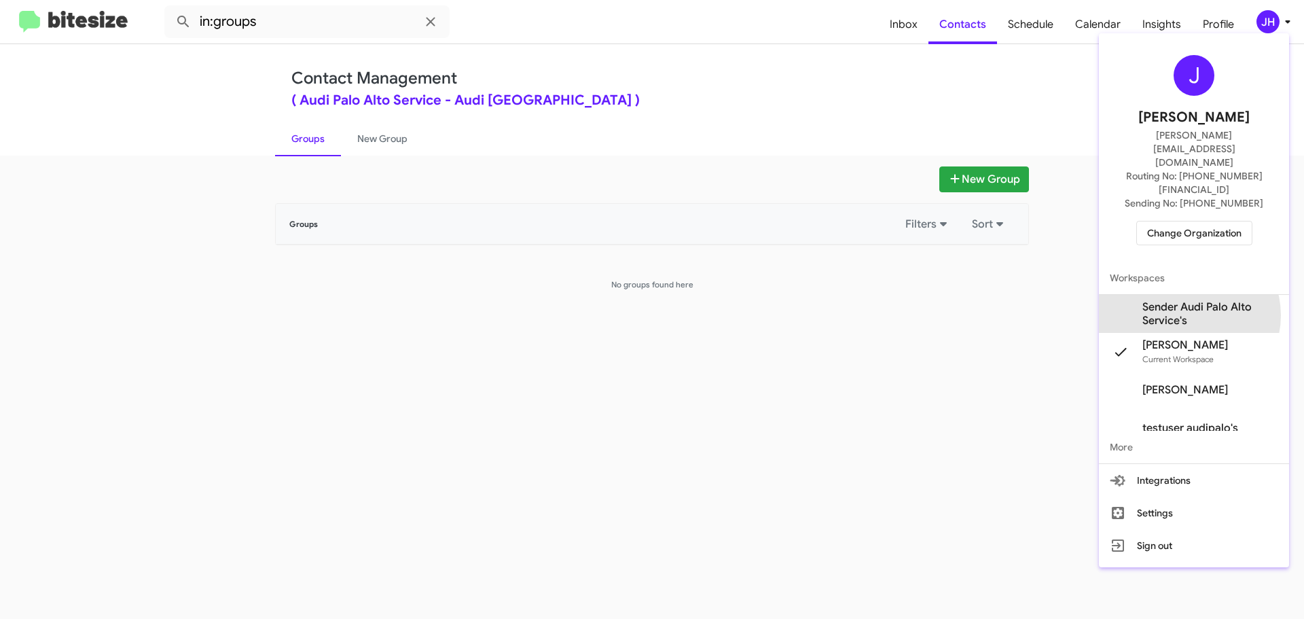
click at [1187, 300] on span "Sender Audi Palo Alto Service's" at bounding box center [1211, 313] width 136 height 27
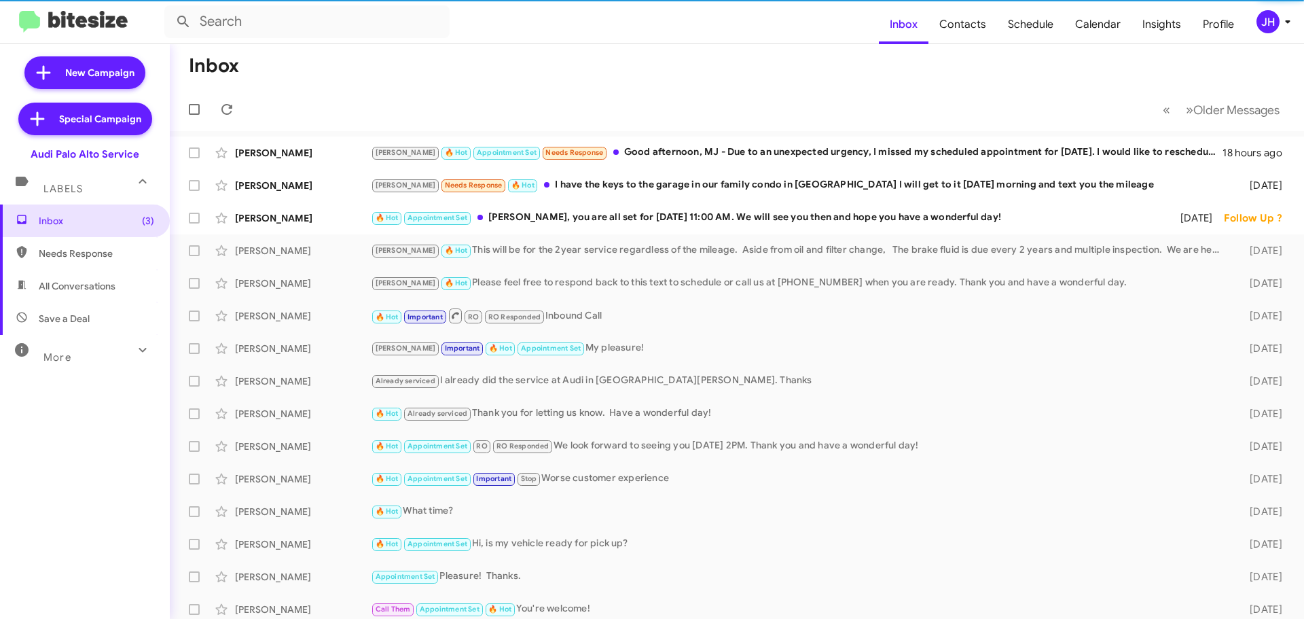
click at [974, 20] on span "Contacts" at bounding box center [963, 24] width 69 height 39
type input "in:groups"
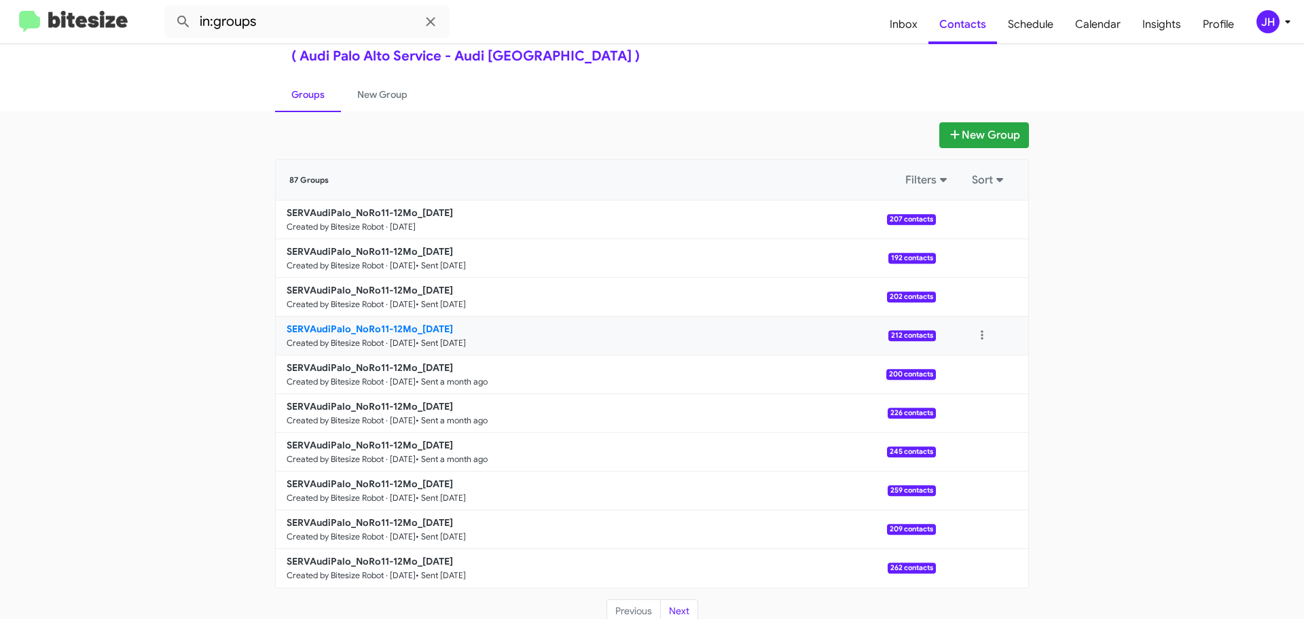
scroll to position [48, 0]
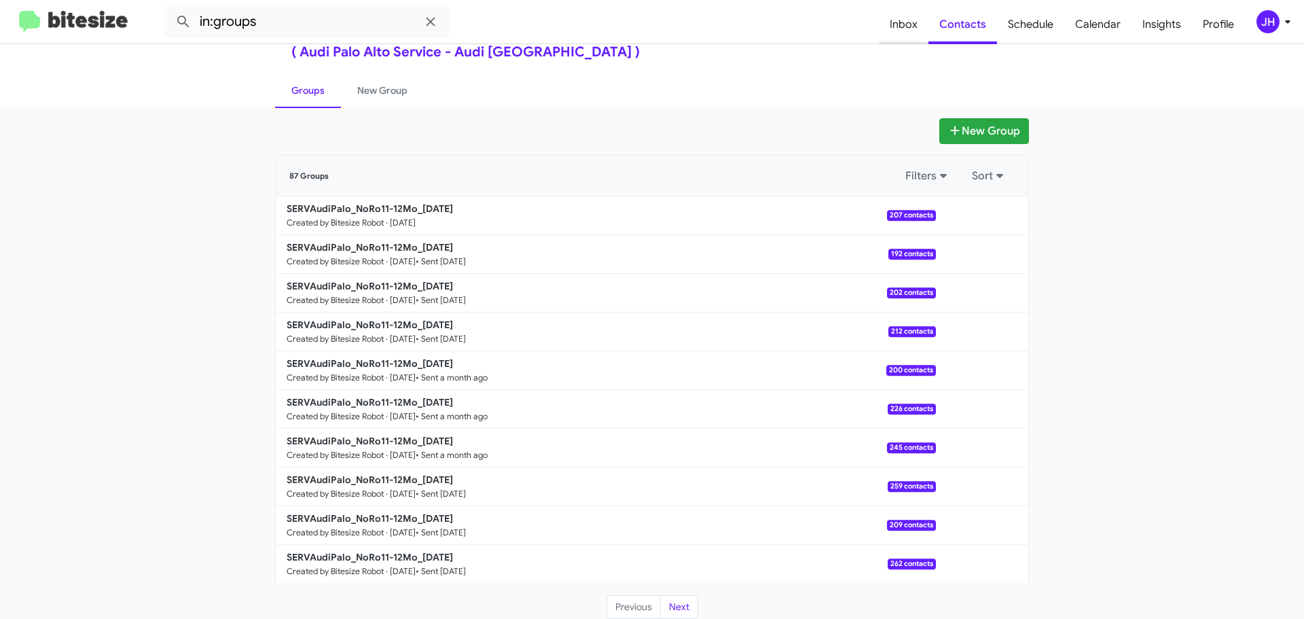
click at [911, 35] on span "Inbox" at bounding box center [904, 24] width 50 height 39
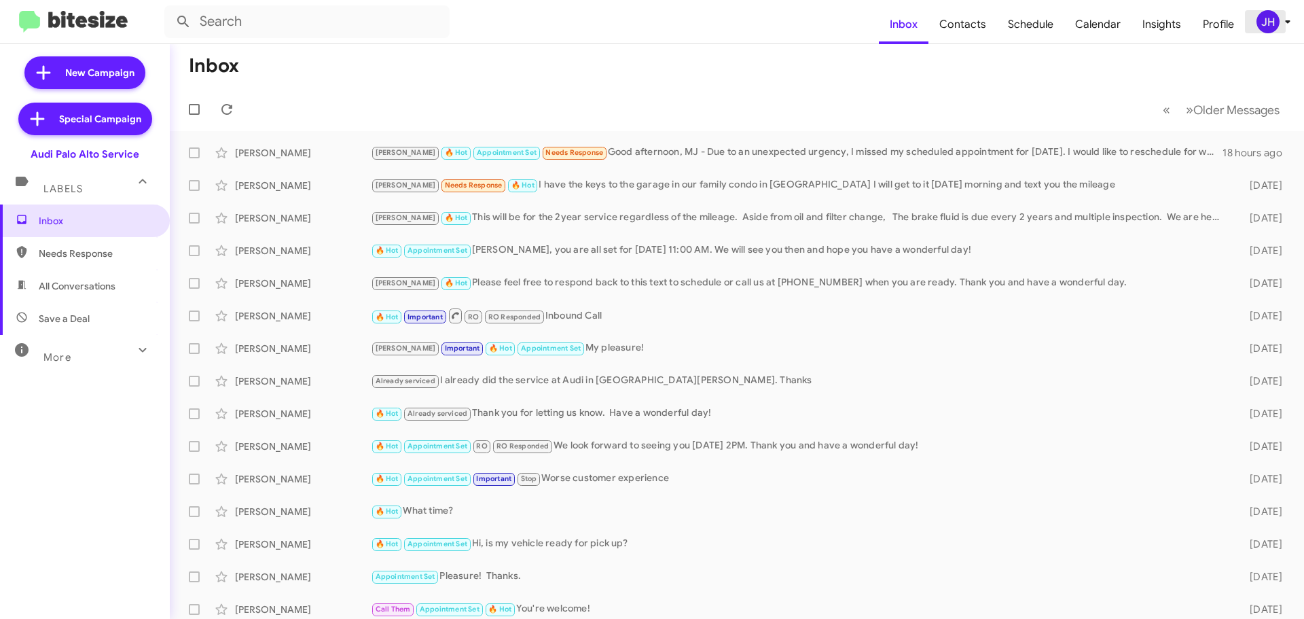
click at [1277, 20] on div "JH" at bounding box center [1268, 21] width 23 height 23
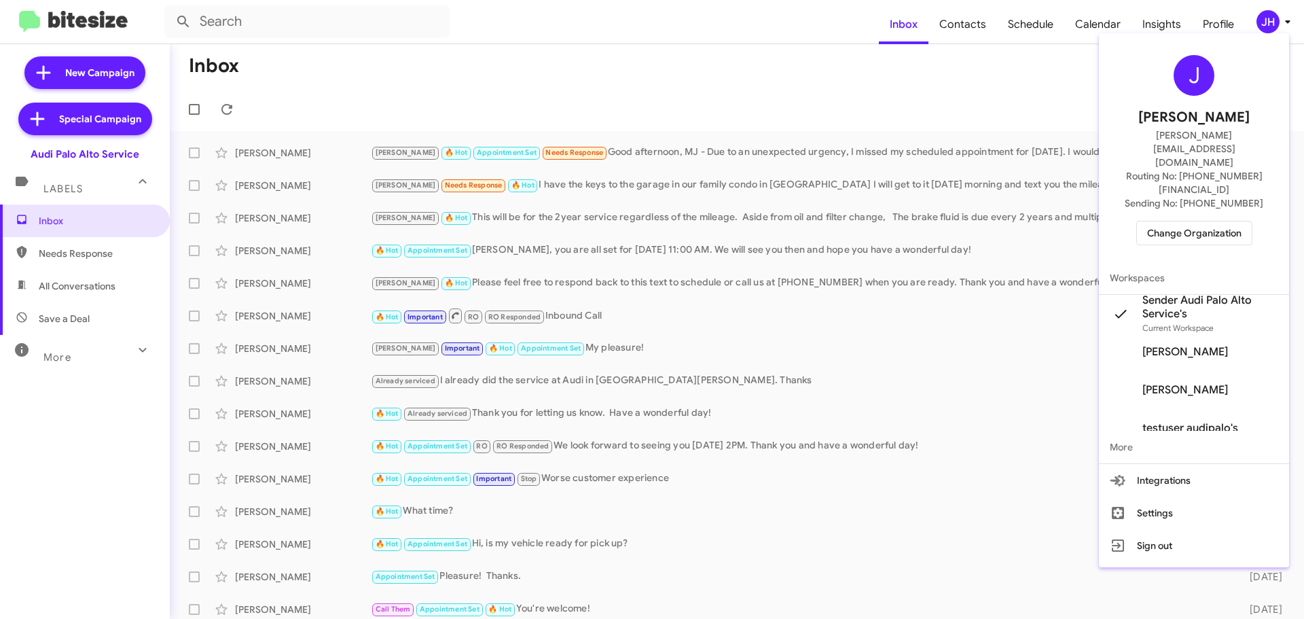
click at [1208, 211] on div "J Jacob Henry jacob@bitesize.co Routing No: +1 (650) 856-6300 Sending No: +1 (6…" at bounding box center [1194, 150] width 190 height 223
click at [1208, 221] on span "Change Organization" at bounding box center [1194, 232] width 94 height 23
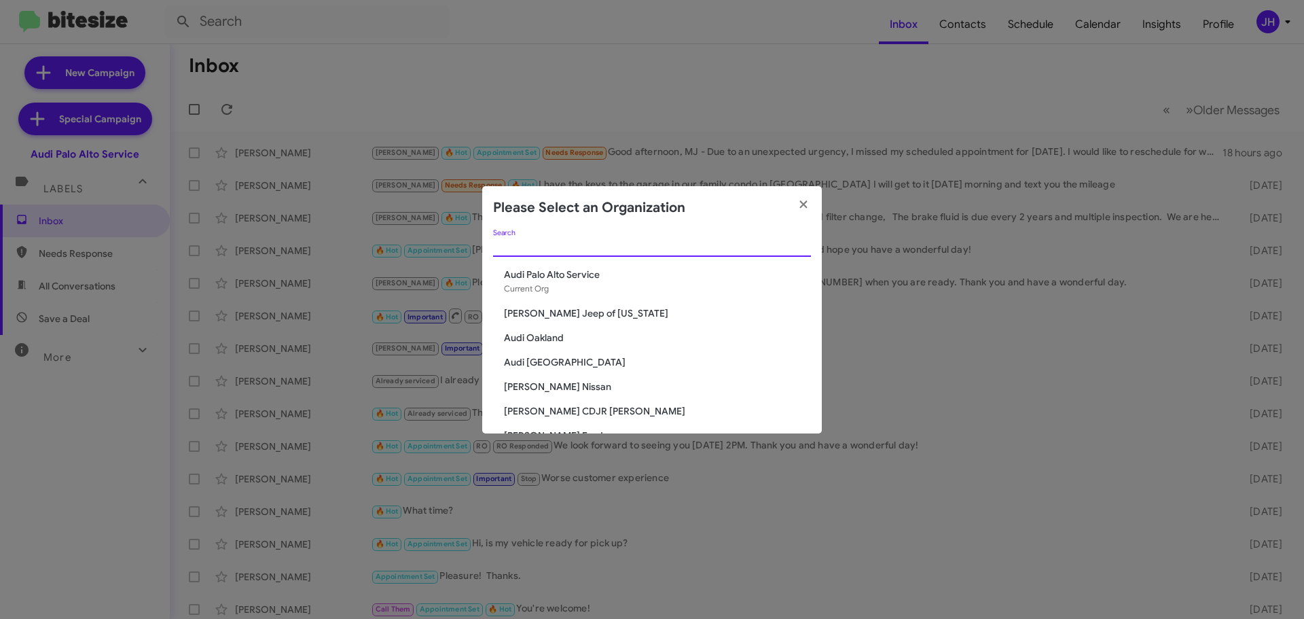
click at [569, 246] on input "Search" at bounding box center [652, 246] width 318 height 11
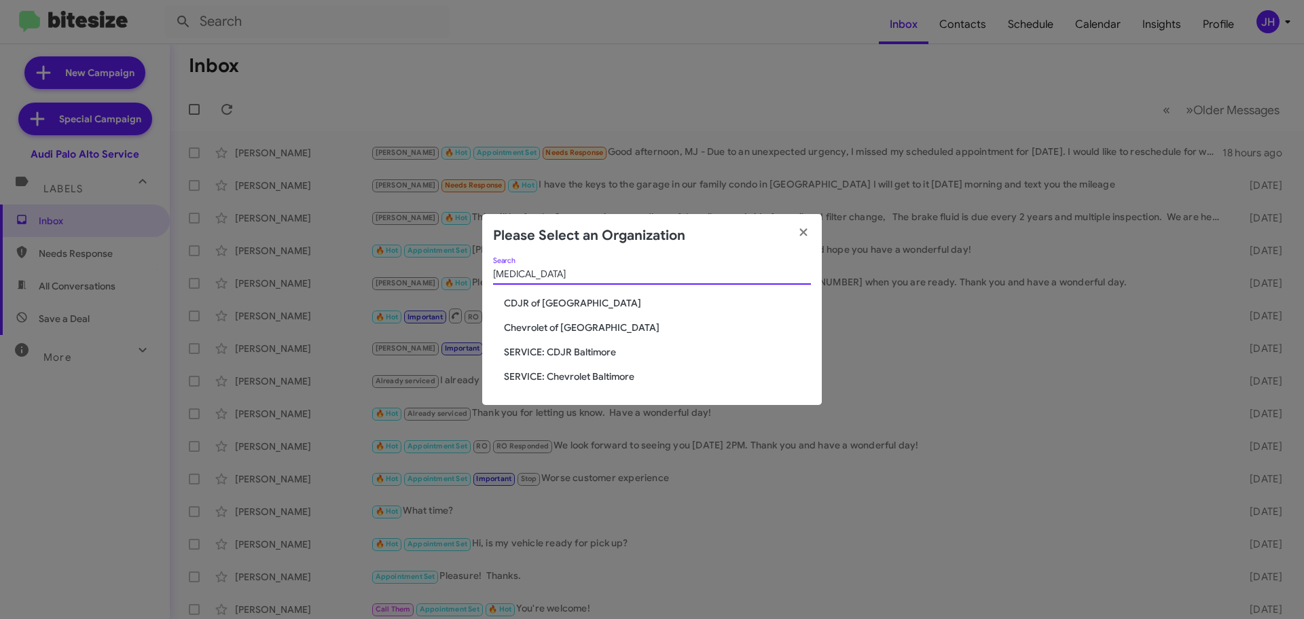
type input "bal"
click at [556, 307] on span "CDJR of [GEOGRAPHIC_DATA]" at bounding box center [657, 303] width 307 height 14
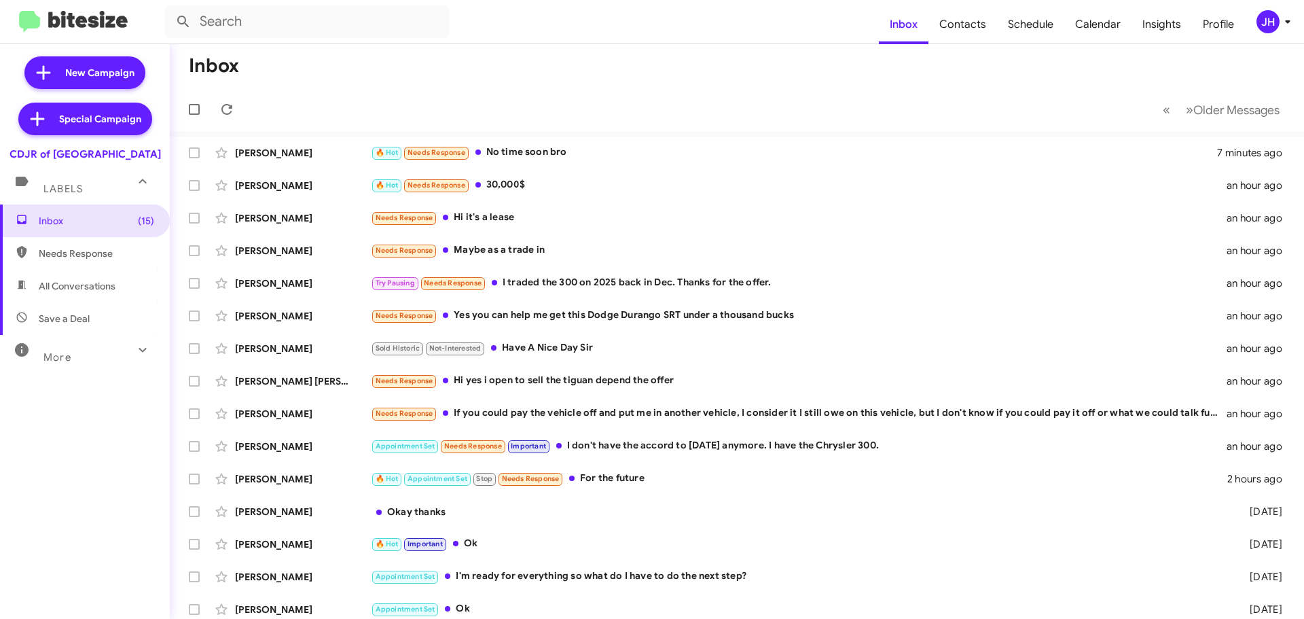
click at [1286, 26] on icon at bounding box center [1288, 22] width 16 height 16
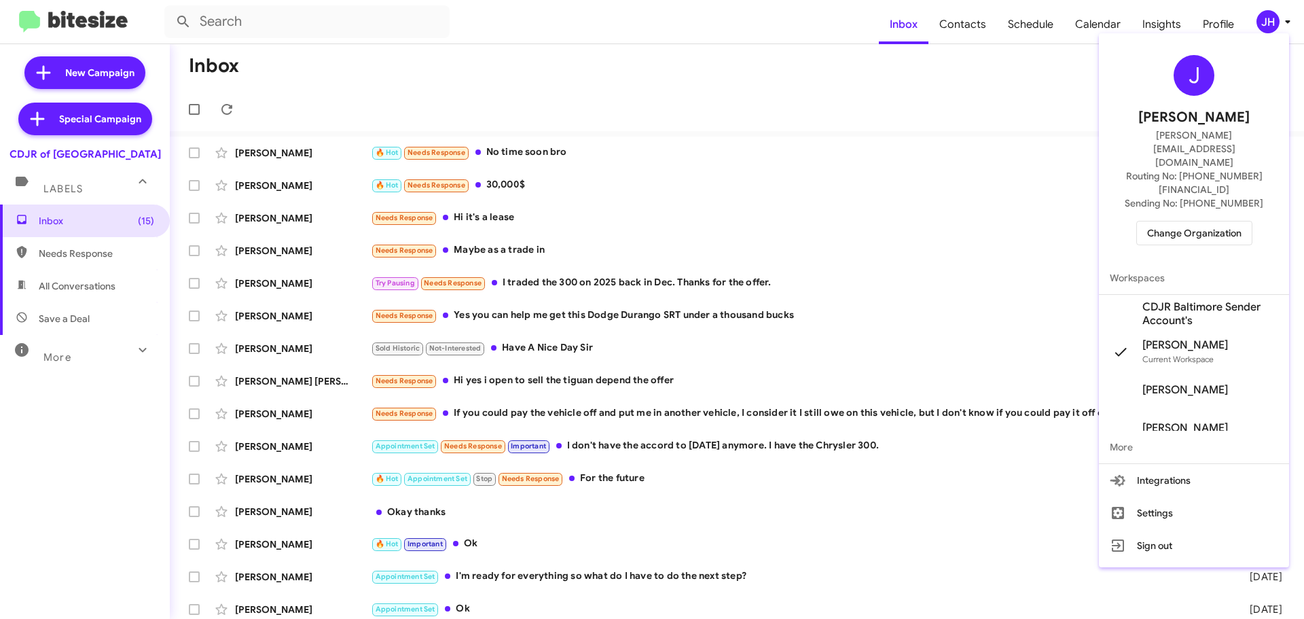
click at [1163, 17] on div at bounding box center [652, 309] width 1304 height 619
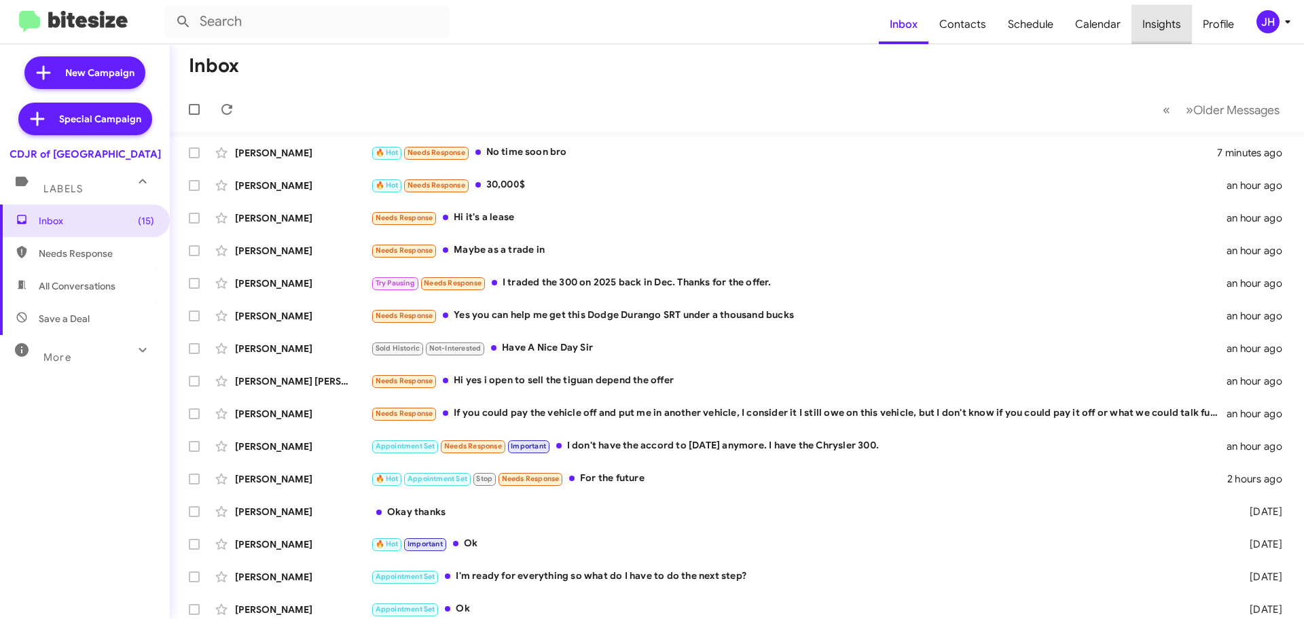
click at [1160, 22] on span "Insights" at bounding box center [1162, 24] width 60 height 39
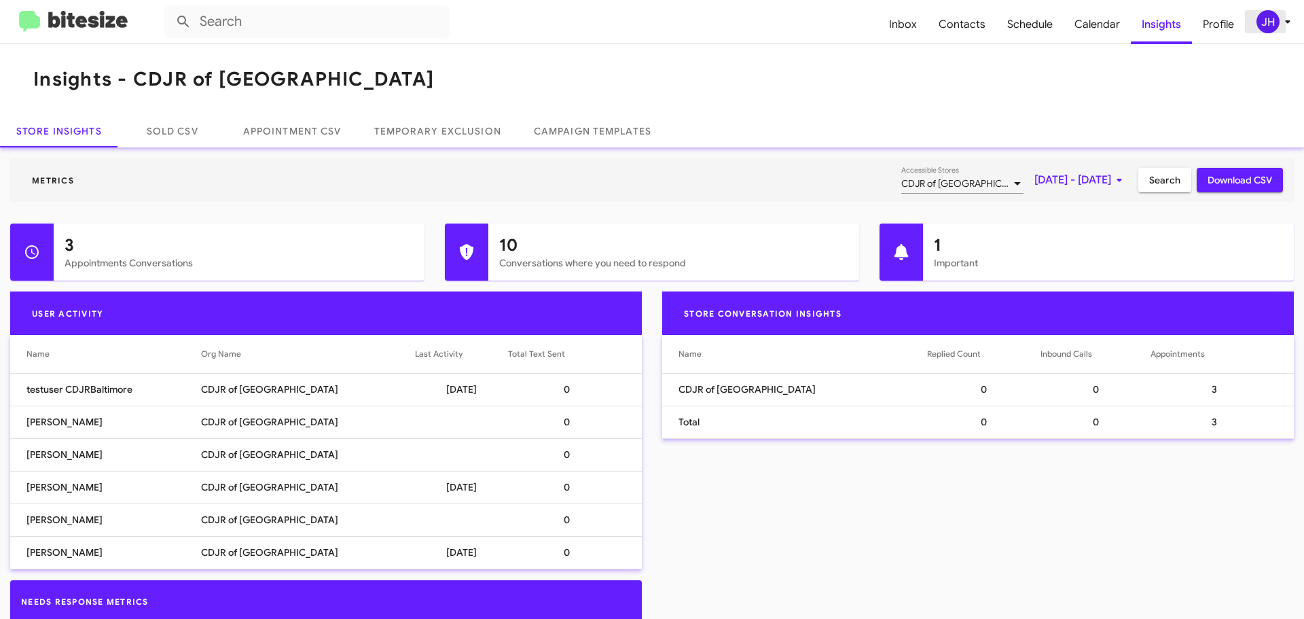
click at [1278, 21] on div "JH" at bounding box center [1268, 21] width 23 height 23
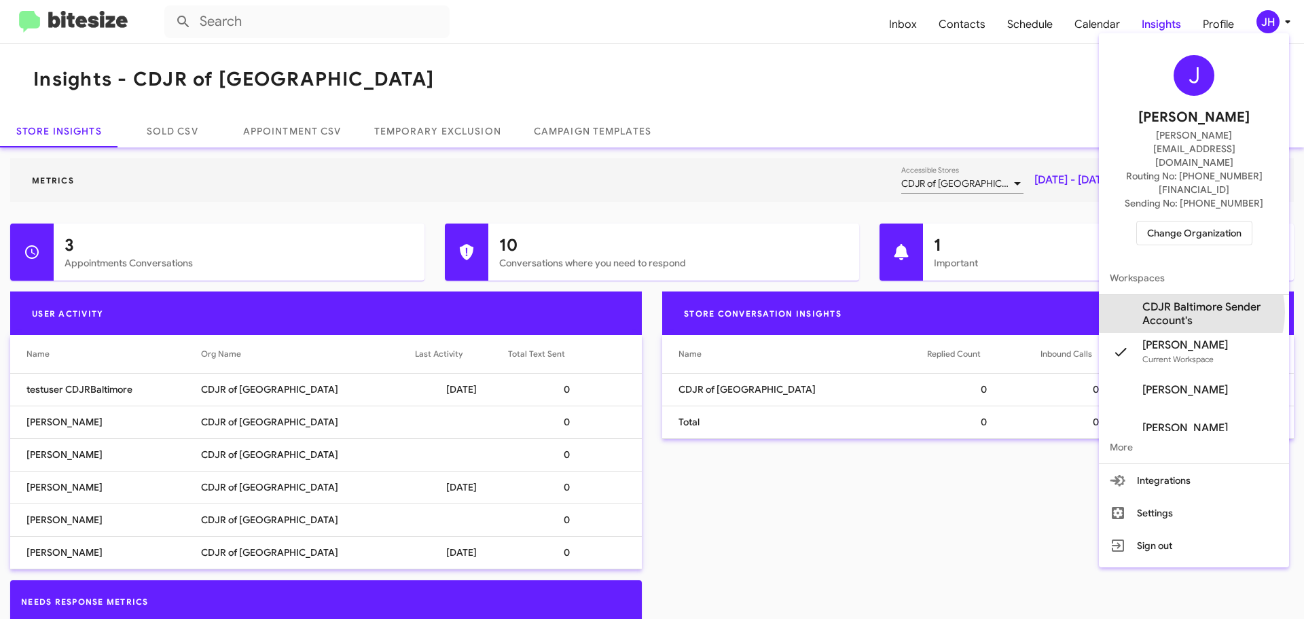
click at [1191, 300] on span "CDJR Baltimore Sender Account's" at bounding box center [1211, 313] width 136 height 27
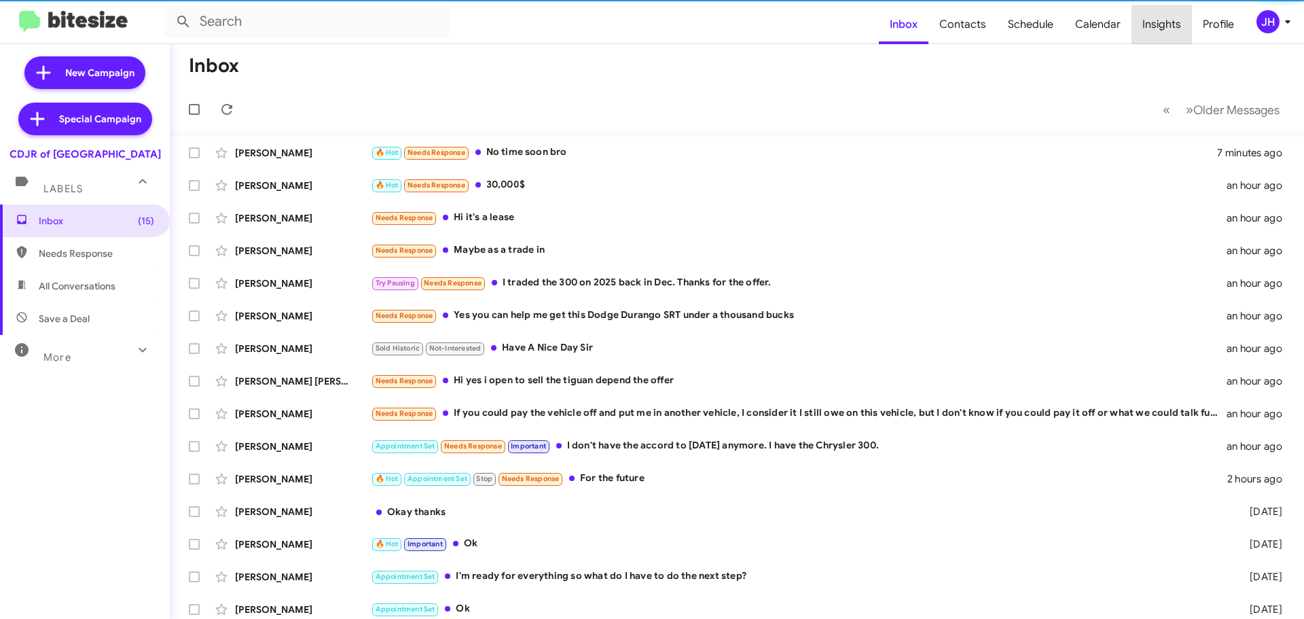
click at [1151, 35] on span "Insights" at bounding box center [1162, 24] width 60 height 39
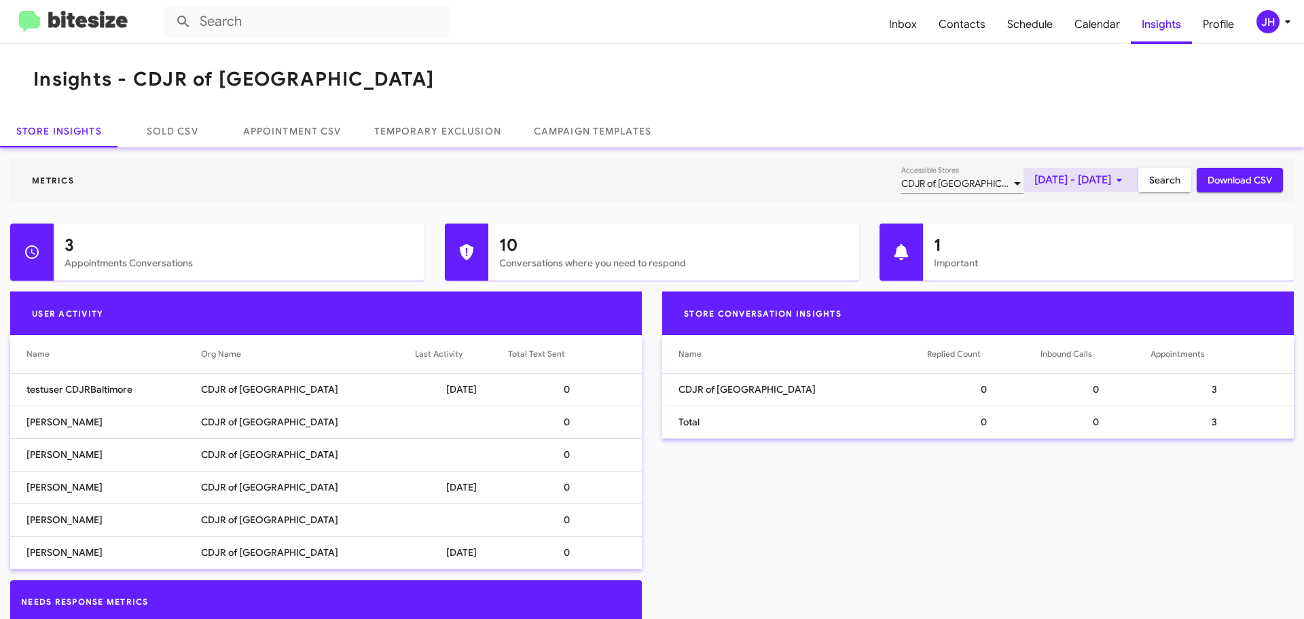
click at [1087, 181] on span "[DATE] - [DATE]" at bounding box center [1081, 180] width 93 height 24
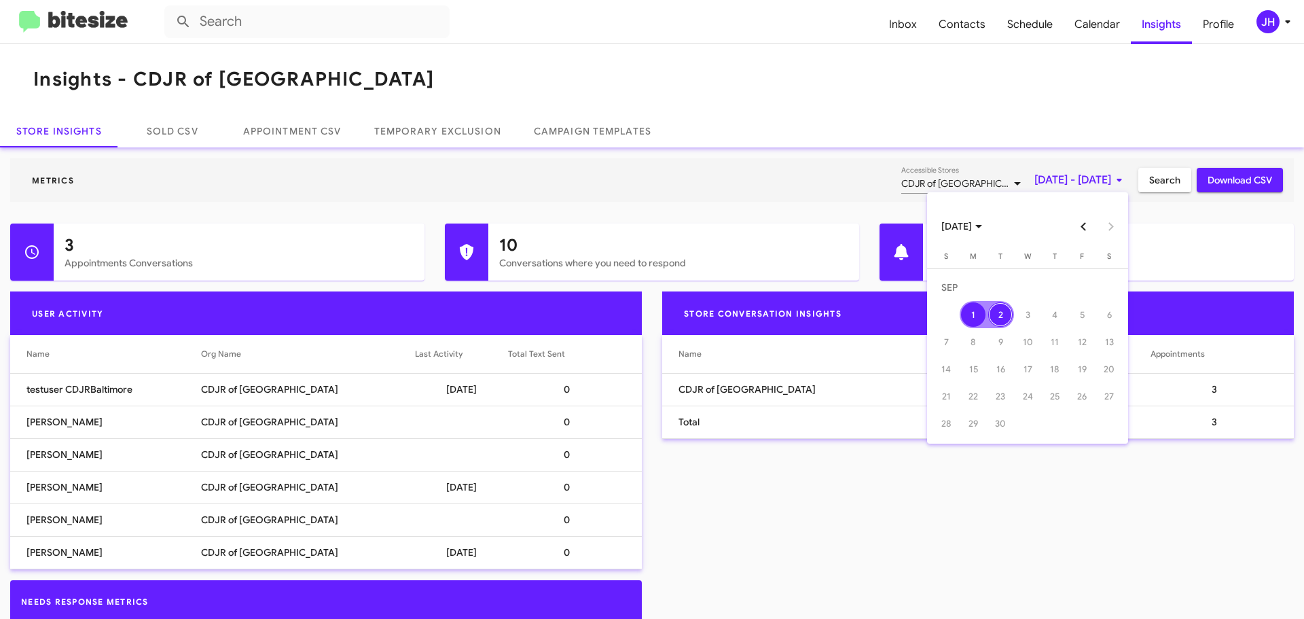
click at [1082, 225] on button "Previous month" at bounding box center [1084, 226] width 27 height 27
click at [1081, 280] on div "1" at bounding box center [1082, 287] width 24 height 24
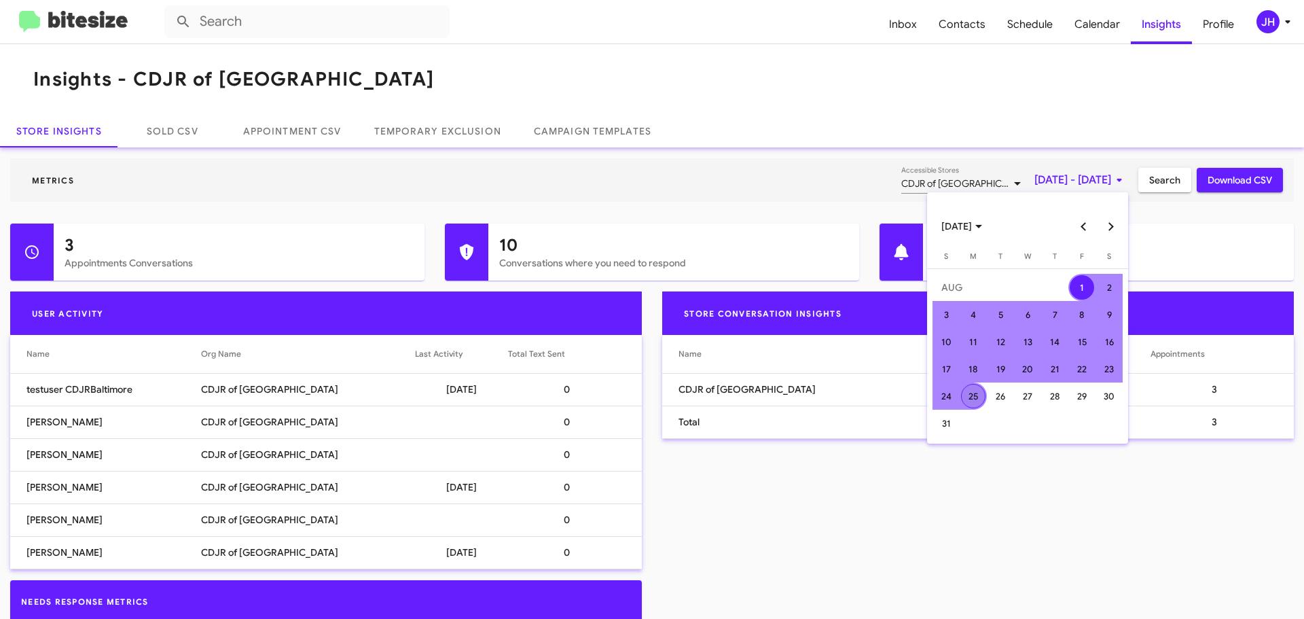
click at [968, 400] on div "25" at bounding box center [973, 396] width 24 height 24
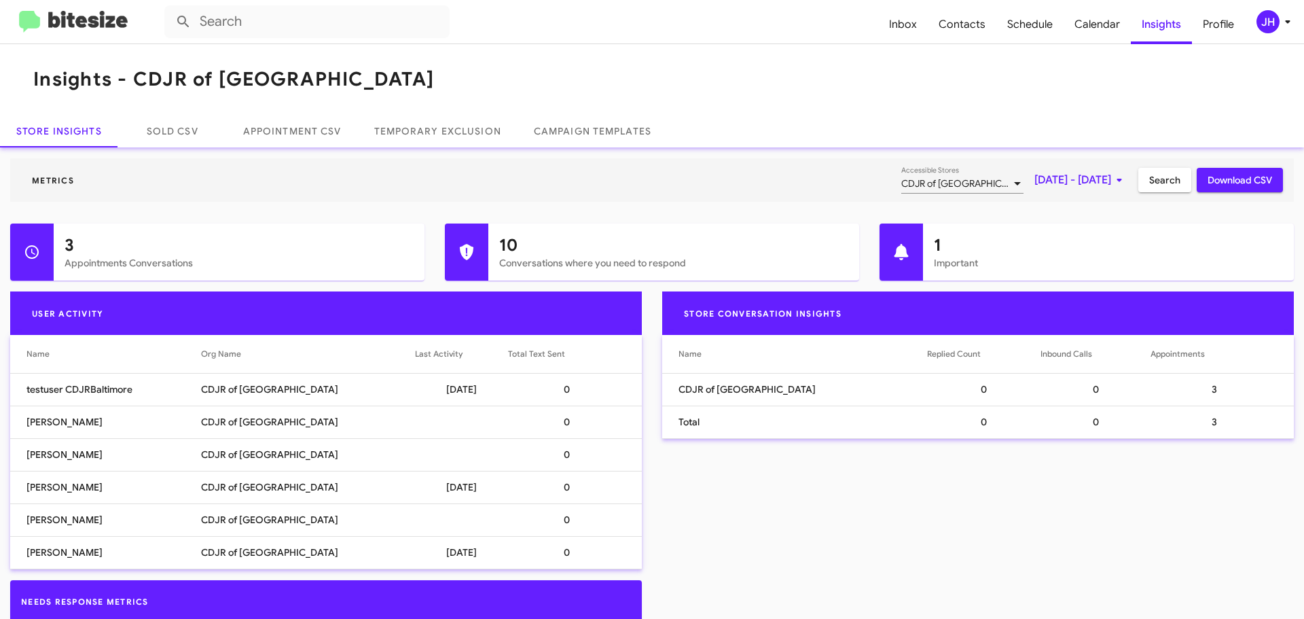
click at [1111, 185] on icon at bounding box center [1119, 180] width 16 height 16
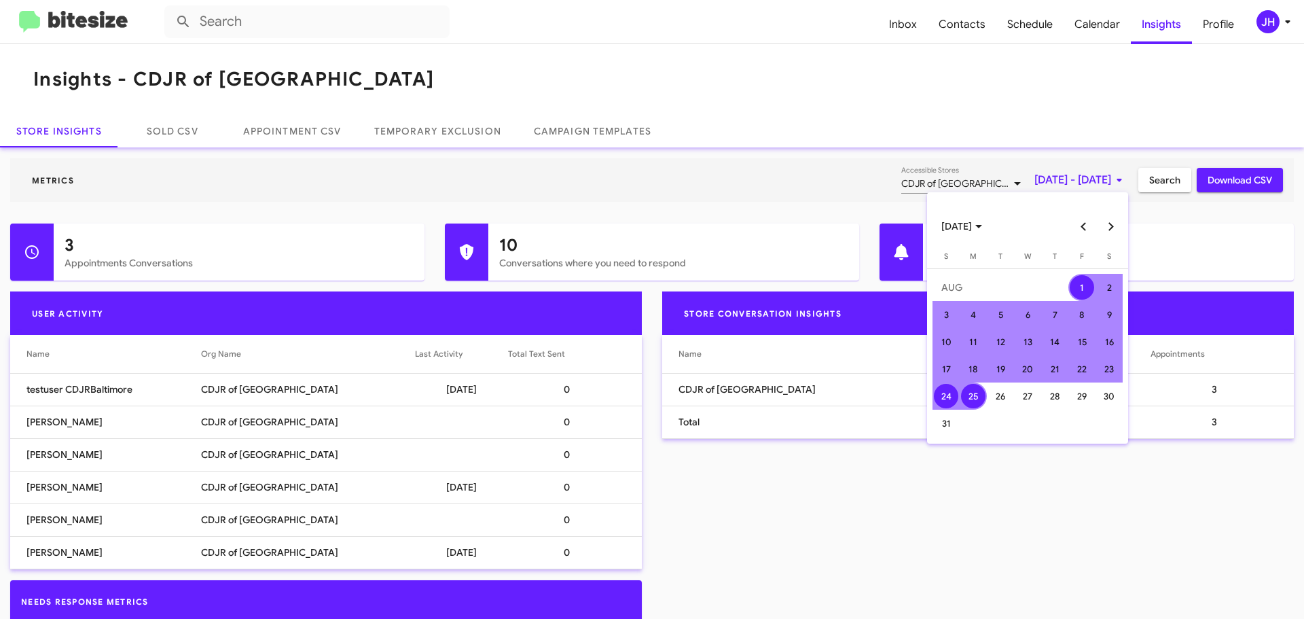
click at [947, 394] on div "24" at bounding box center [946, 396] width 24 height 24
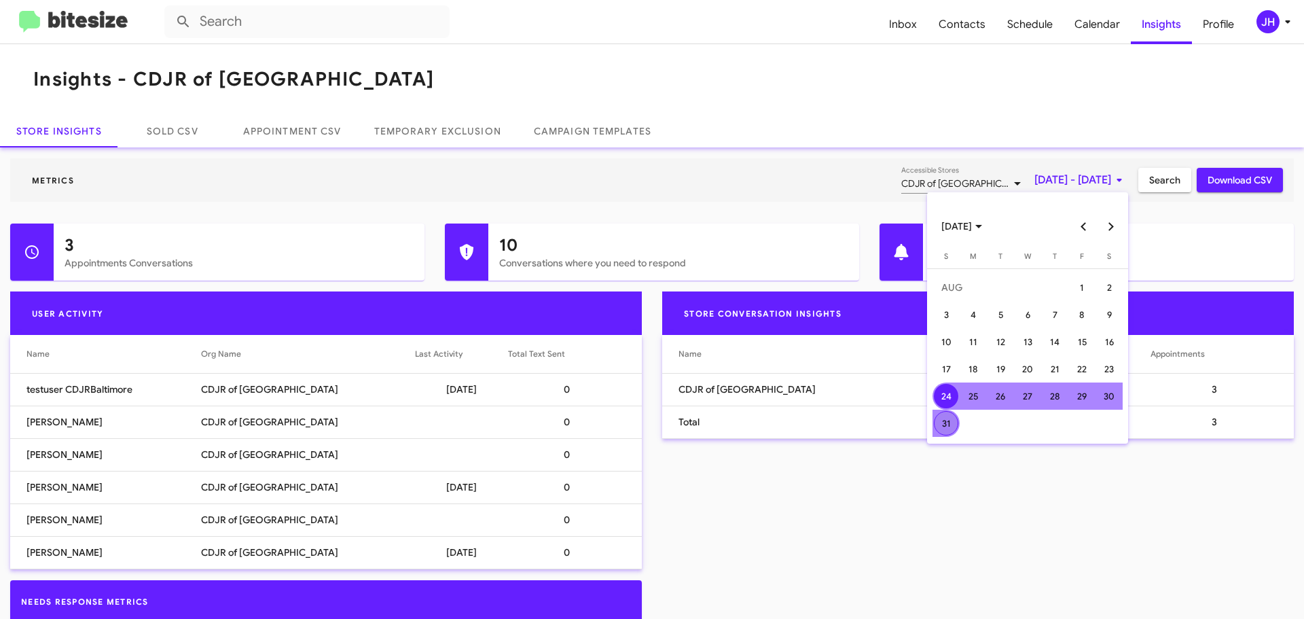
click at [948, 418] on div "31" at bounding box center [946, 423] width 24 height 24
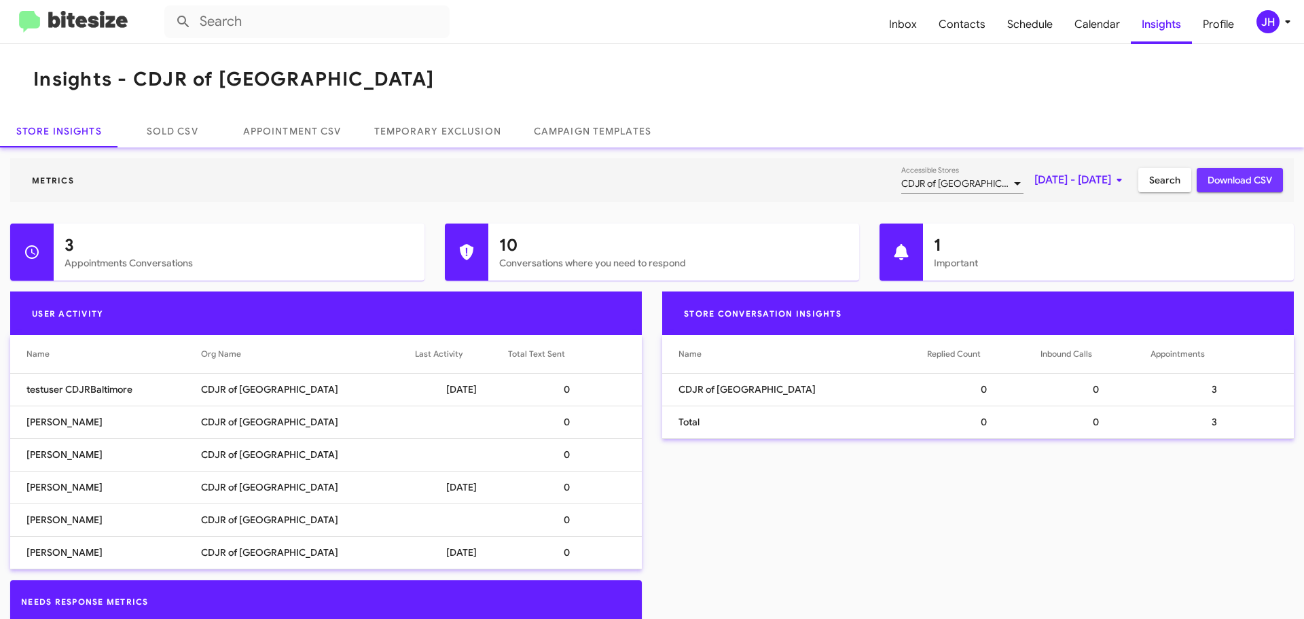
click at [1197, 183] on button "Download CSV" at bounding box center [1240, 180] width 86 height 24
click at [910, 26] on span "Inbox" at bounding box center [903, 24] width 50 height 39
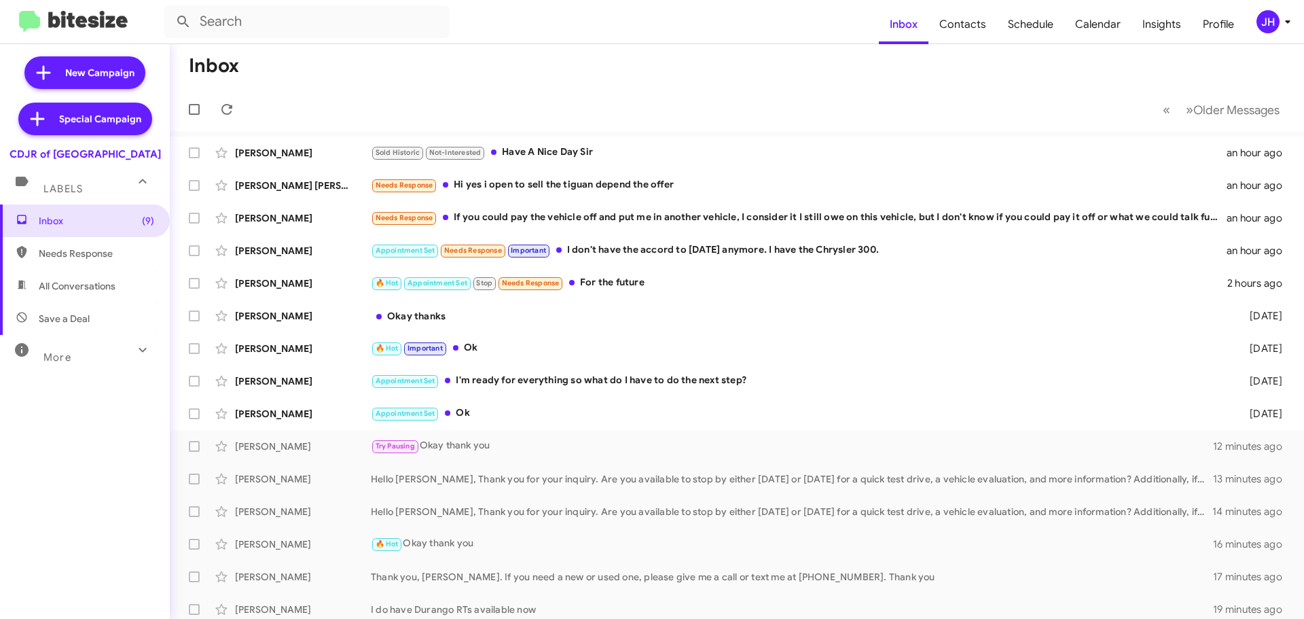
click at [1281, 14] on icon at bounding box center [1288, 22] width 16 height 16
